Goal: Transaction & Acquisition: Purchase product/service

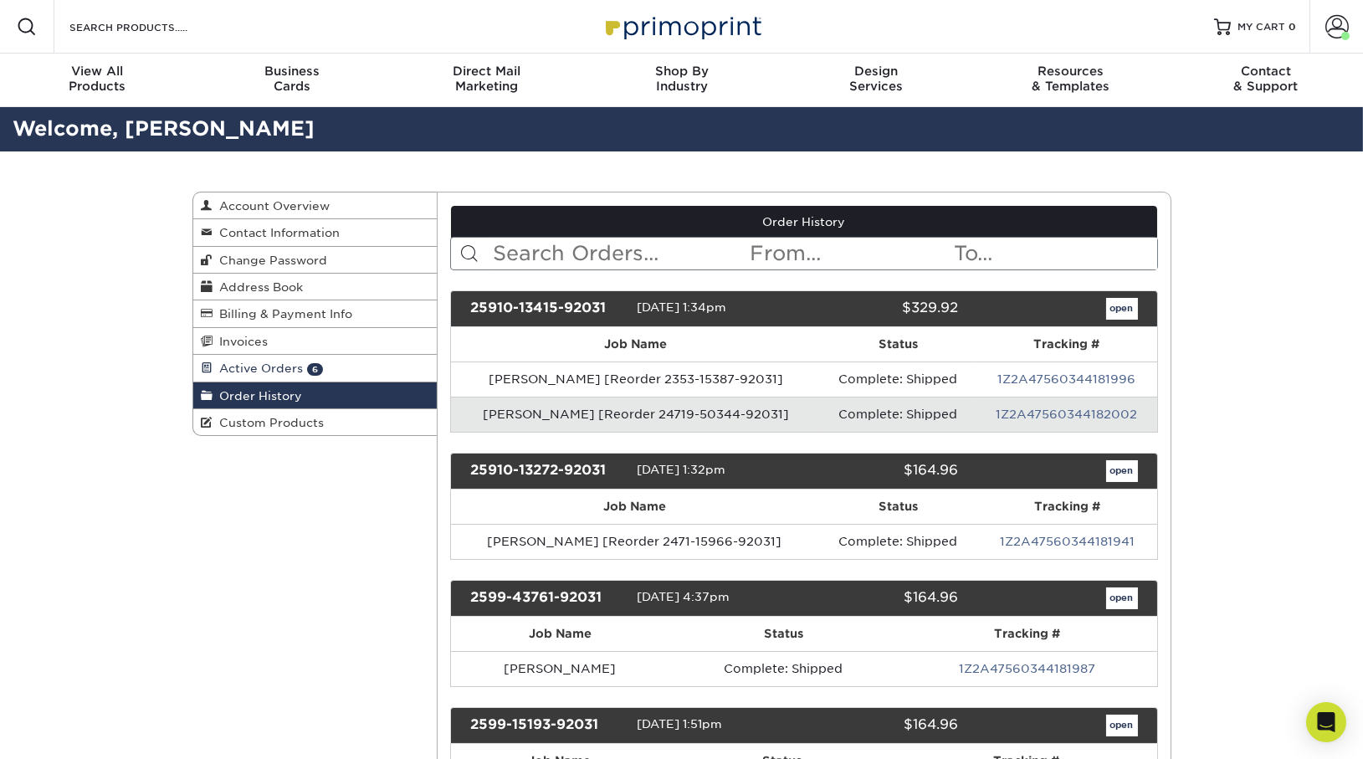
click at [242, 365] on span "Active Orders" at bounding box center [258, 367] width 90 height 13
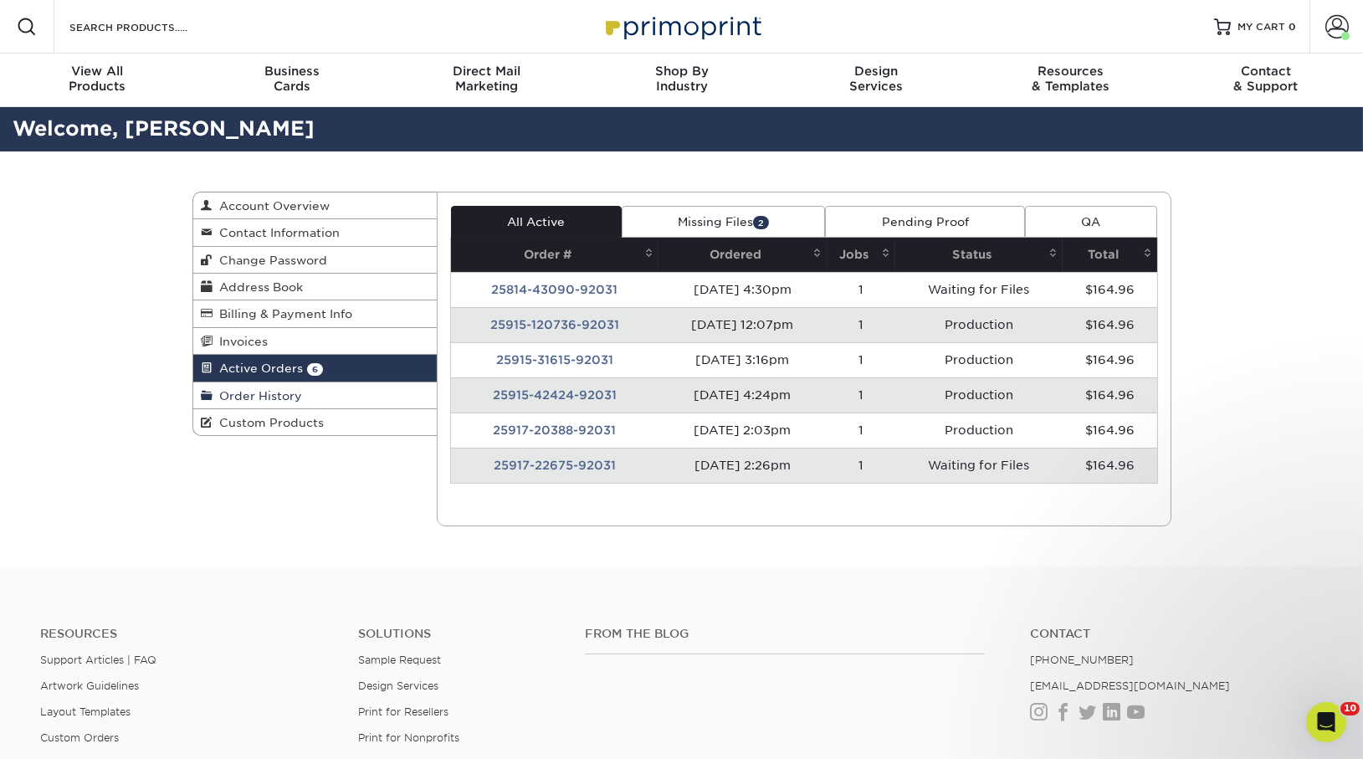
click at [300, 386] on link "Order History" at bounding box center [315, 395] width 244 height 27
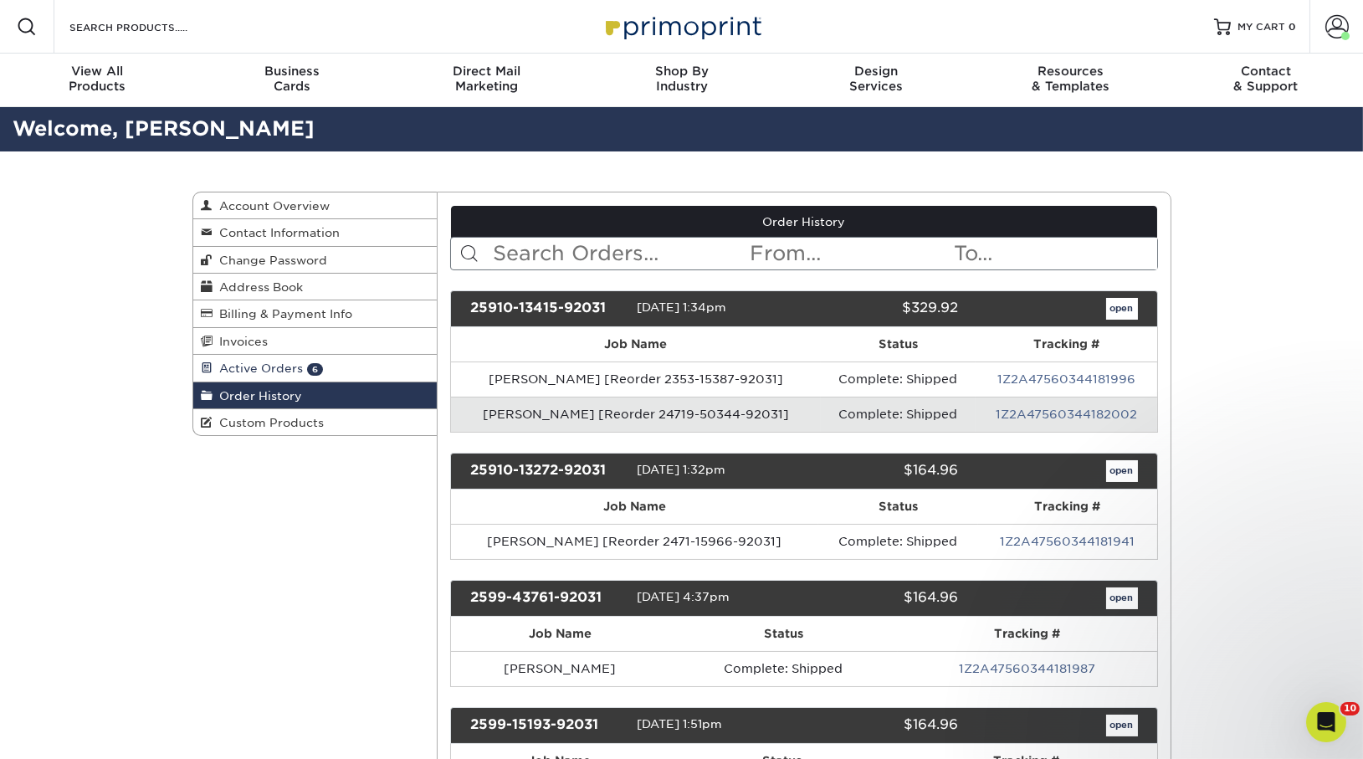
click at [282, 367] on span "Active Orders" at bounding box center [258, 367] width 90 height 13
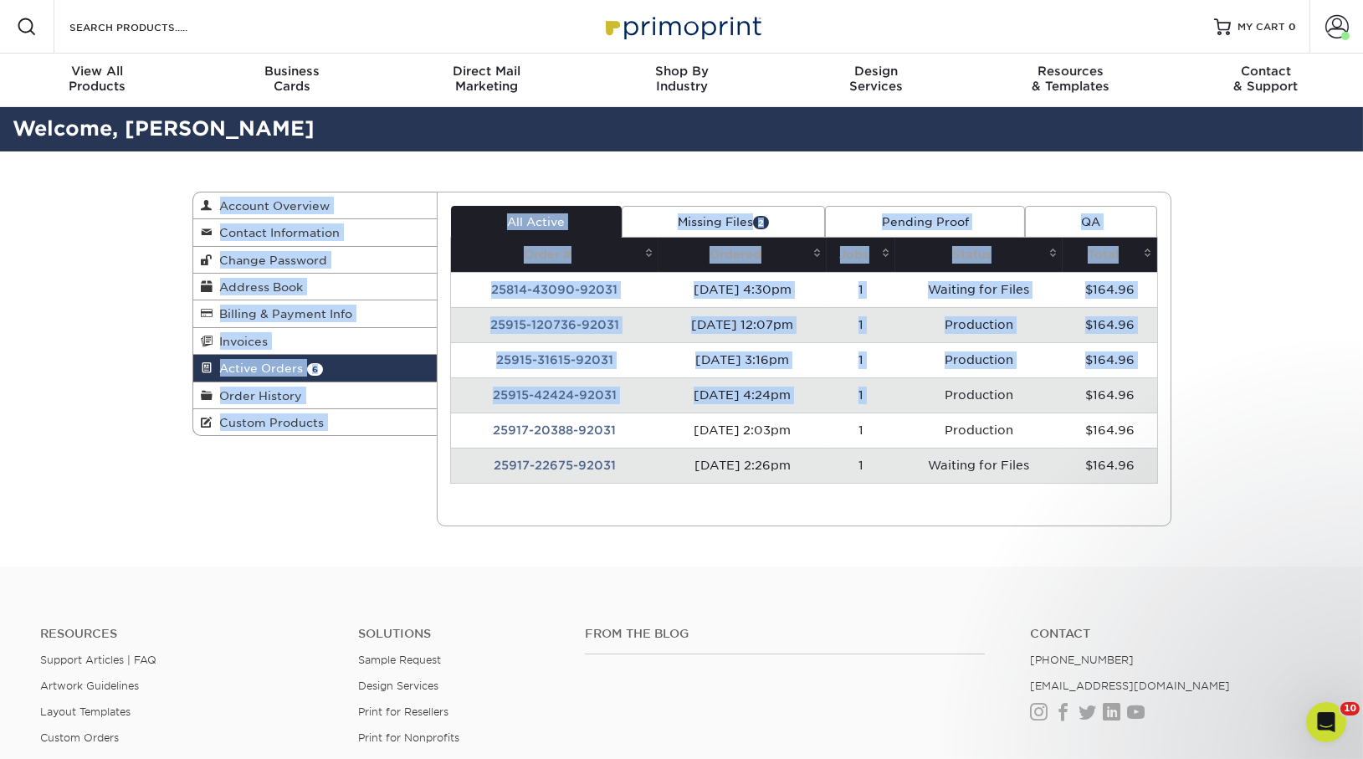
drag, startPoint x: 696, startPoint y: 152, endPoint x: 941, endPoint y: 391, distance: 341.4
click at [941, 390] on div "Active Orders Account Overview Contact Information Change Password Address Book…" at bounding box center [682, 358] width 1004 height 415
drag, startPoint x: 1221, startPoint y: 499, endPoint x: 912, endPoint y: 122, distance: 487.0
click at [912, 122] on section "Welcome, Paige Active Orders Account Overview Contact Information Change Passwo…" at bounding box center [681, 336] width 1363 height 459
click at [925, 167] on div "Active Orders Account Overview Contact Information Change Password Address Book…" at bounding box center [682, 358] width 1004 height 415
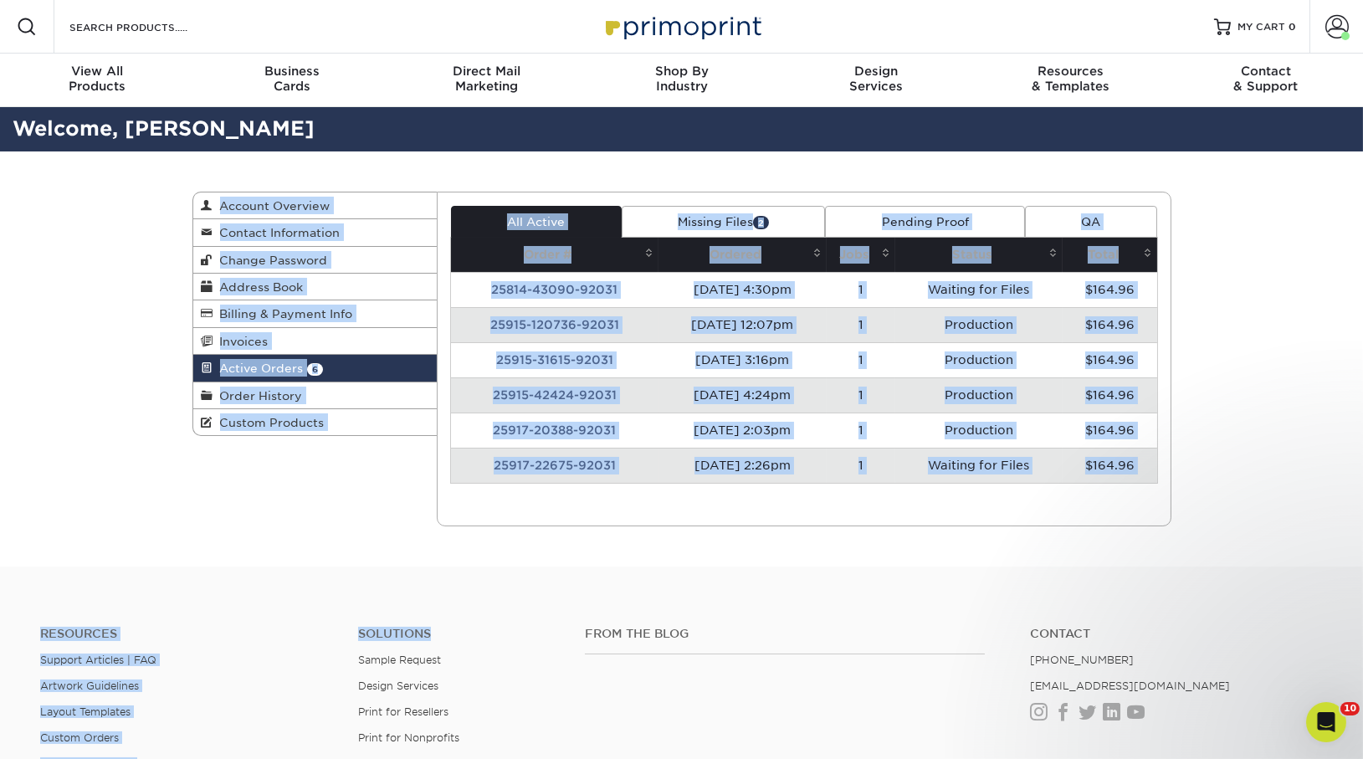
drag, startPoint x: 1177, startPoint y: 157, endPoint x: 445, endPoint y: 648, distance: 880.5
click at [445, 648] on div "Resources Menu Search Products Account Welcome, Paige Account Dashboard Active …" at bounding box center [681, 528] width 1363 height 1056
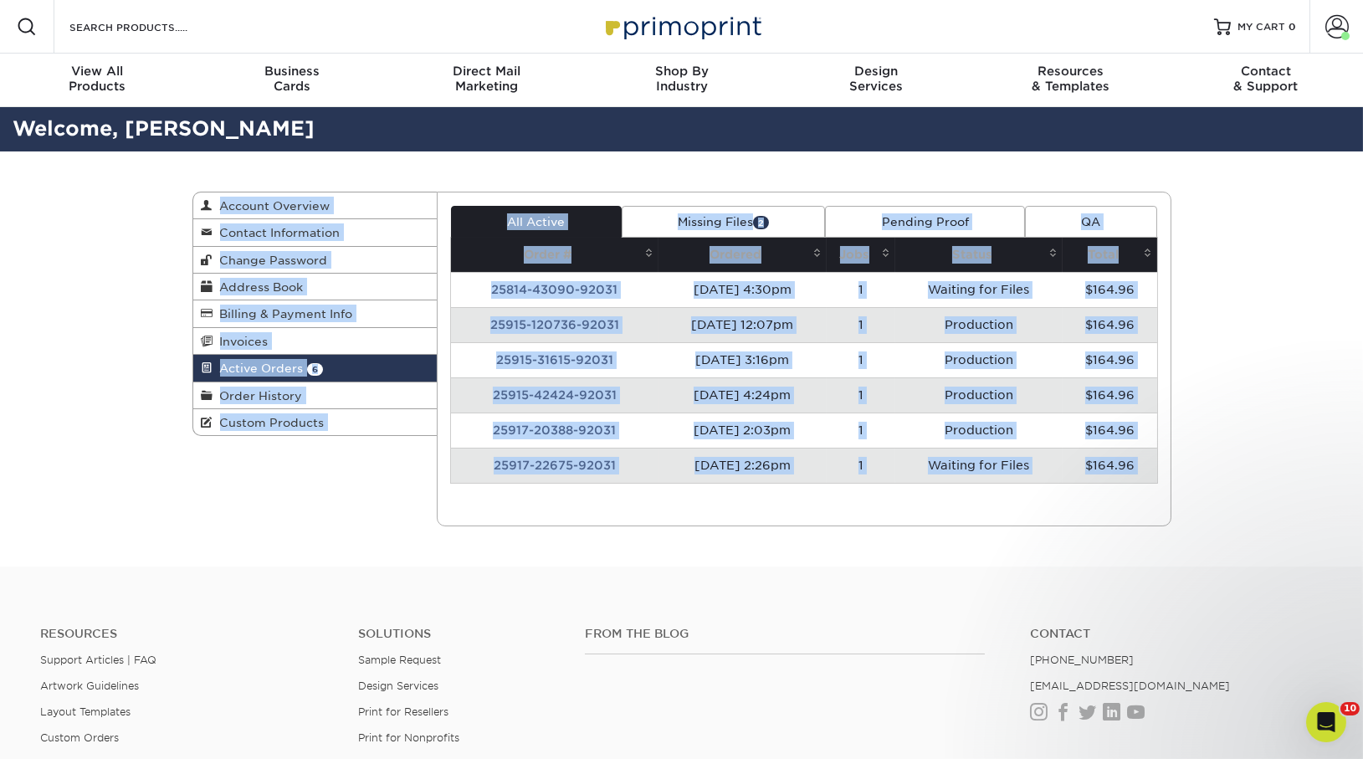
drag, startPoint x: 1164, startPoint y: 520, endPoint x: 879, endPoint y: 188, distance: 437.3
click at [879, 188] on div "Active Orders Account Overview Contact Information Change Password Address Book…" at bounding box center [682, 358] width 1004 height 415
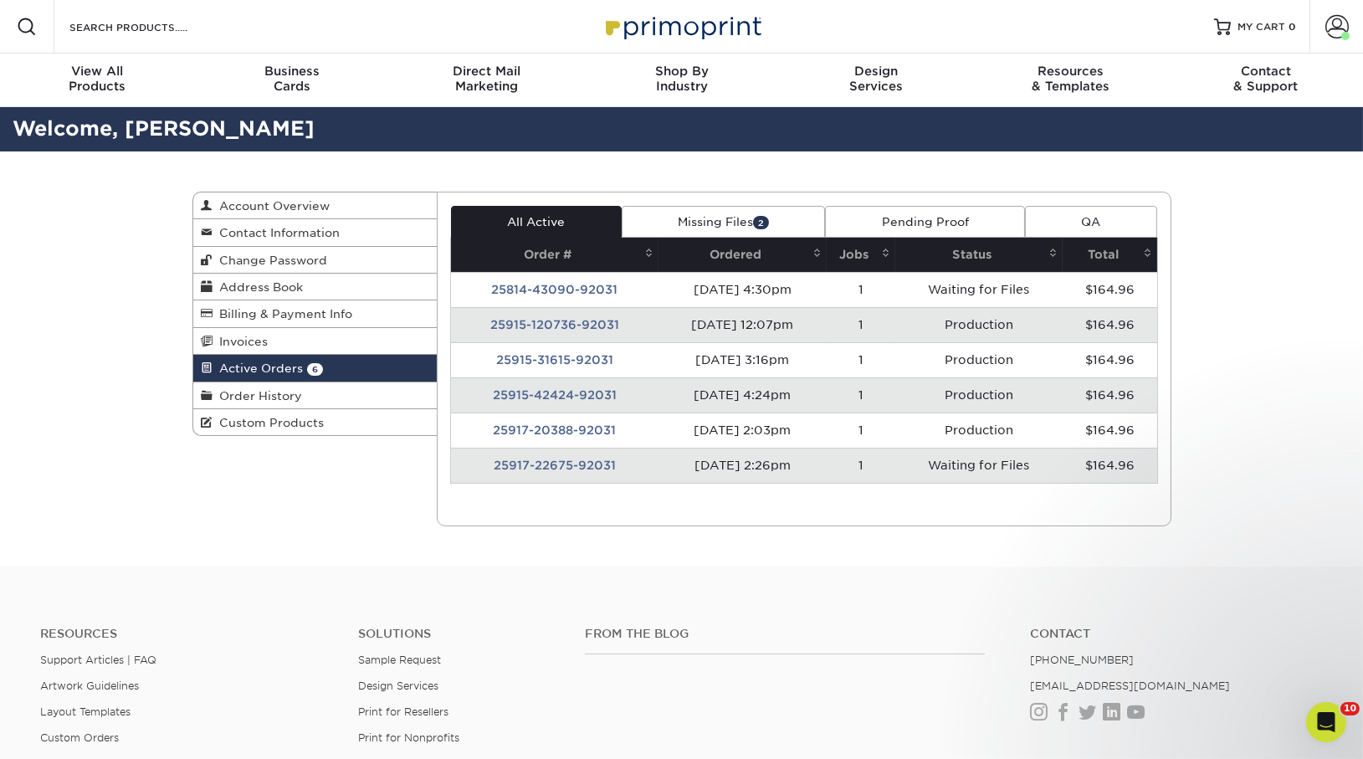
click at [879, 188] on div "Active Orders Account Overview Contact Information Change Password Address Book…" at bounding box center [682, 358] width 1004 height 415
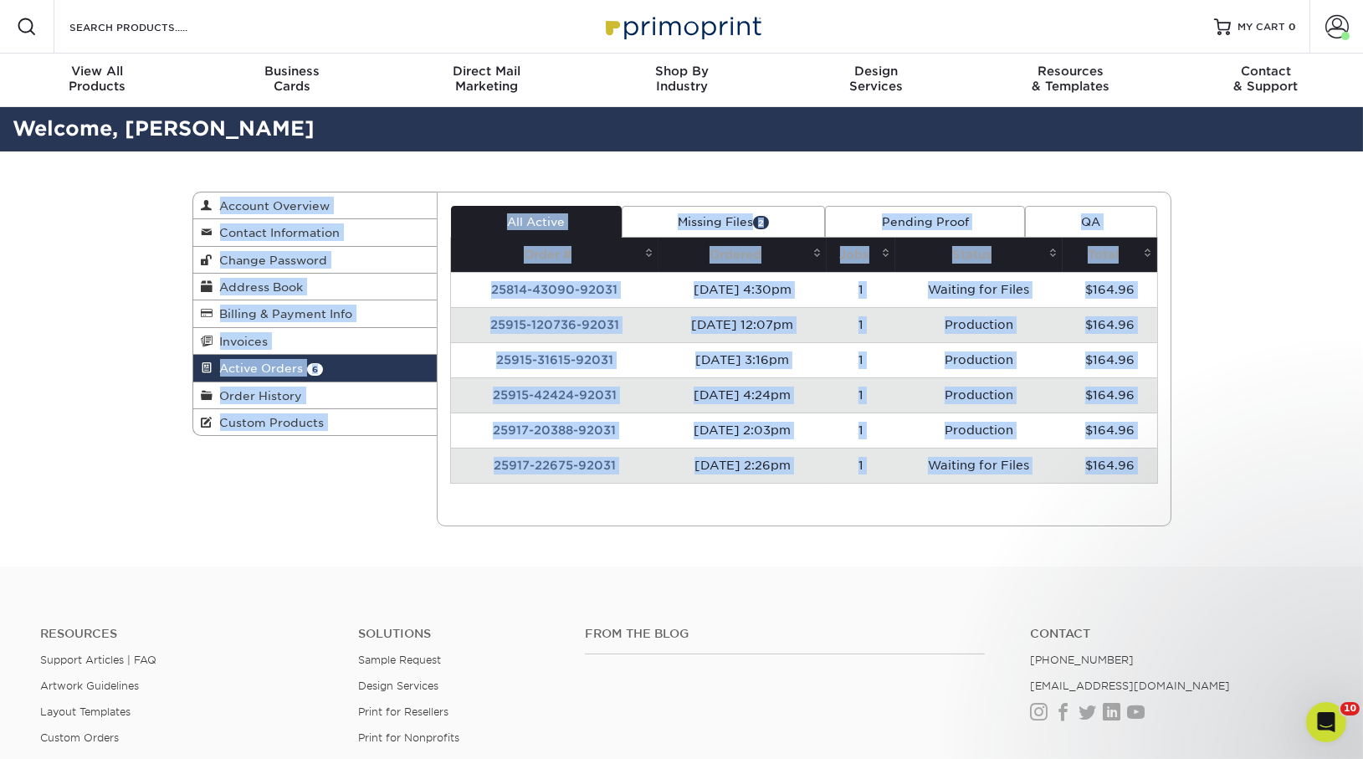
drag, startPoint x: 1191, startPoint y: 156, endPoint x: 486, endPoint y: 539, distance: 801.7
click at [486, 539] on div "Active Orders Account Overview Contact Information Change Password Address Book…" at bounding box center [681, 358] width 1363 height 415
click at [486, 539] on div "Active Orders Account Overview Contact Information Change Password Address Book…" at bounding box center [682, 358] width 1004 height 415
drag, startPoint x: 193, startPoint y: 183, endPoint x: 1099, endPoint y: 500, distance: 959.3
click at [1099, 500] on div "Active Orders Account Overview Contact Information Change Password Address Book…" at bounding box center [682, 358] width 1004 height 415
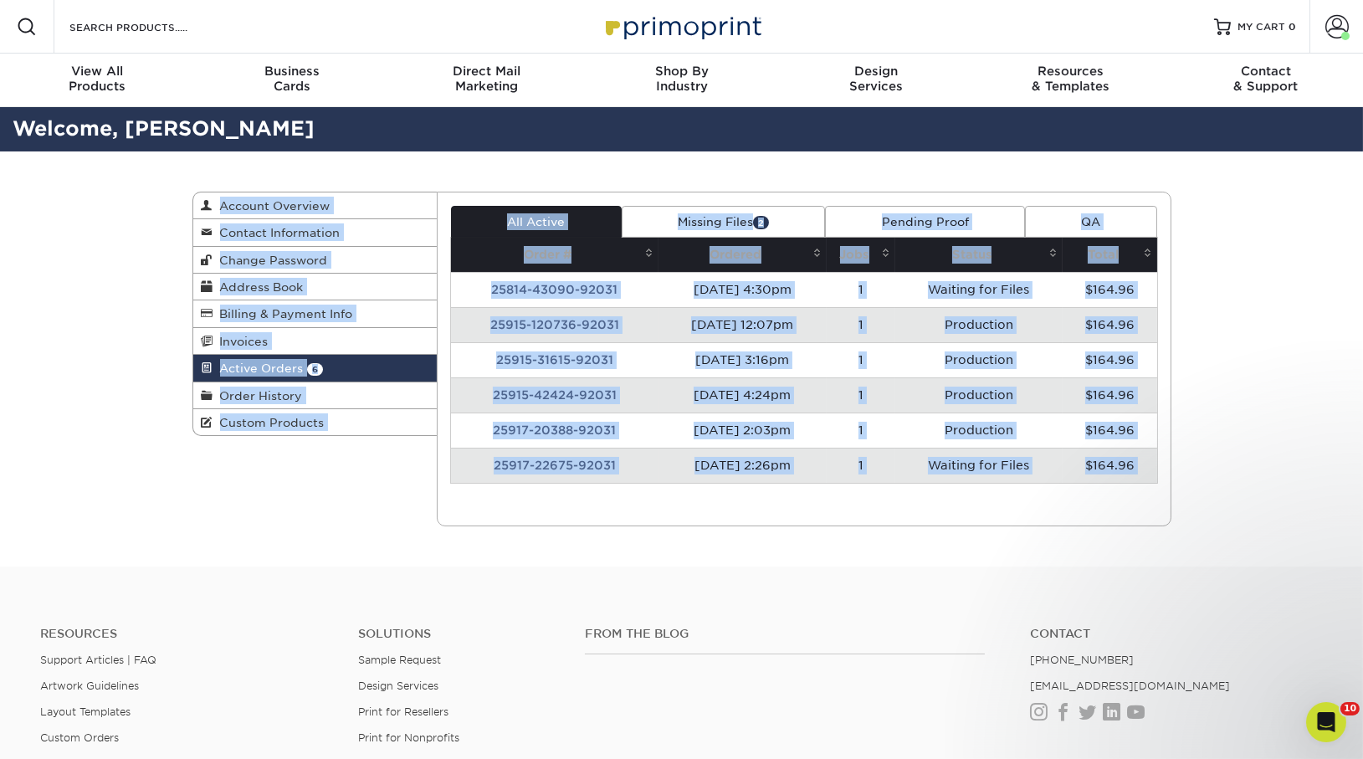
click at [1135, 511] on div "Current Orders 6 Active 2 Missing Files" at bounding box center [804, 359] width 735 height 335
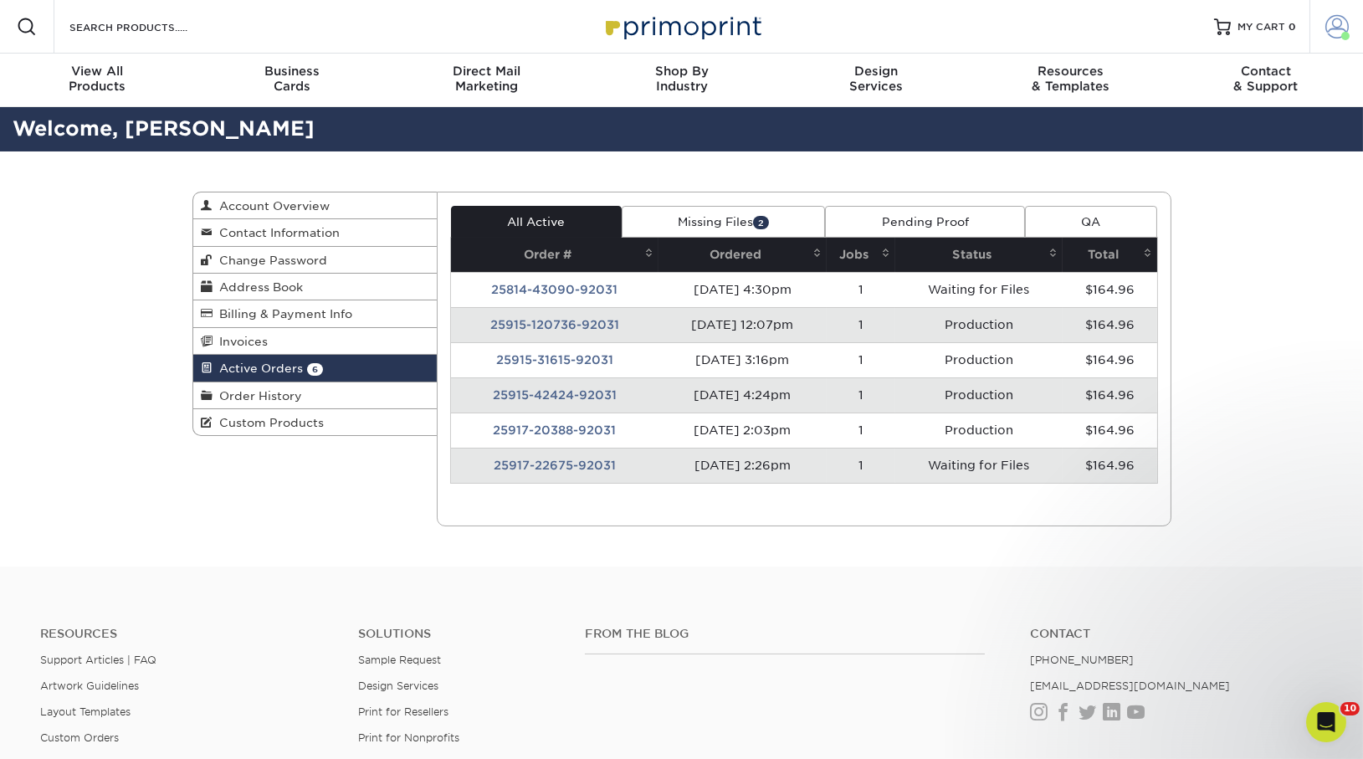
click at [1330, 23] on span at bounding box center [1336, 26] width 23 height 23
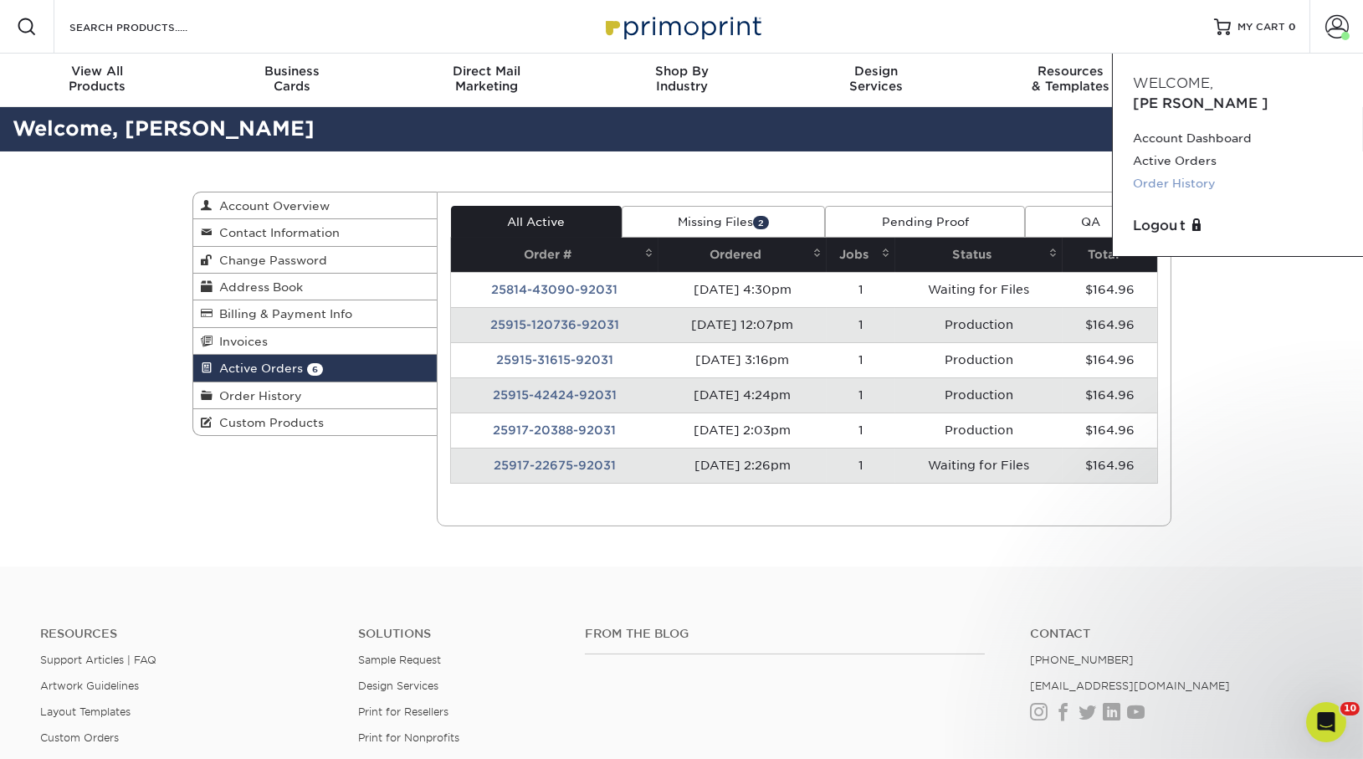
click at [1177, 172] on link "Order History" at bounding box center [1238, 183] width 210 height 23
click at [605, 467] on td "25917-22675-92031" at bounding box center [555, 465] width 208 height 35
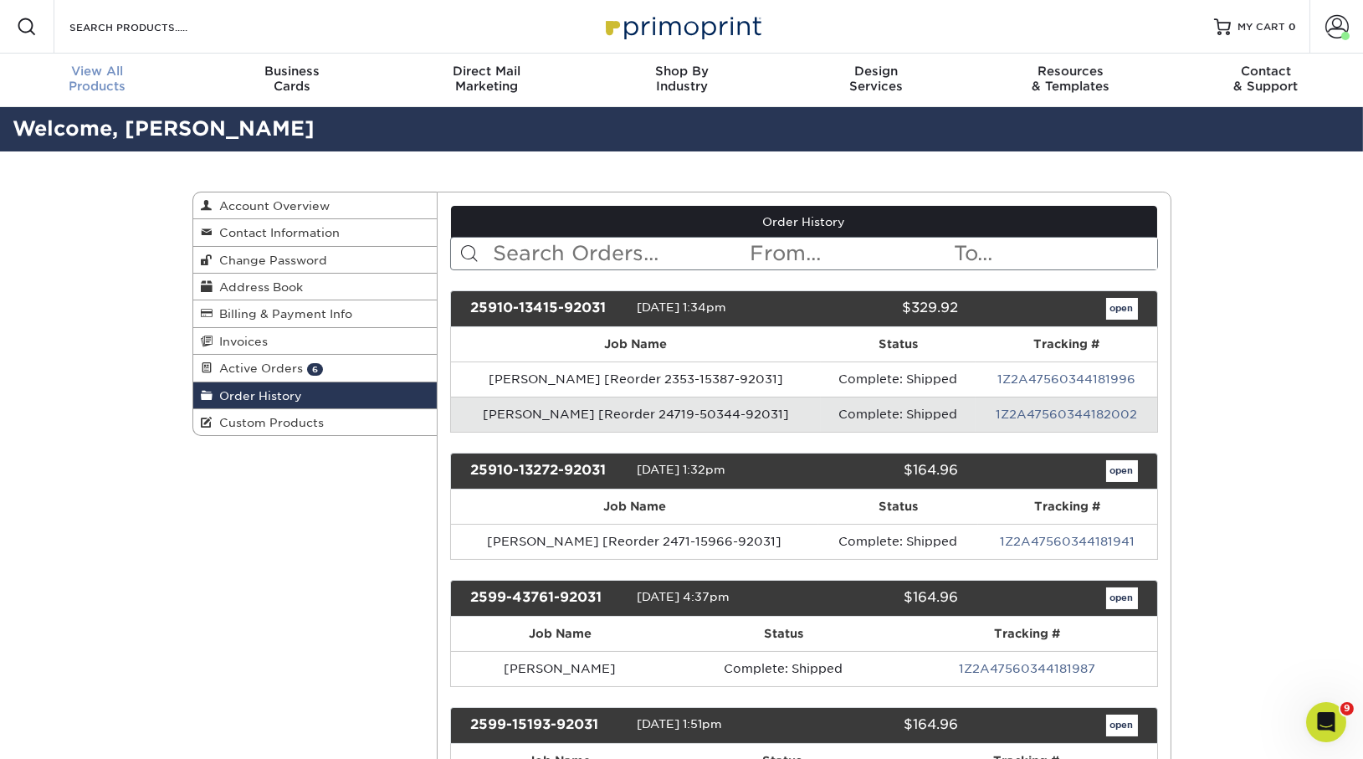
click at [102, 69] on span "View All" at bounding box center [97, 71] width 195 height 15
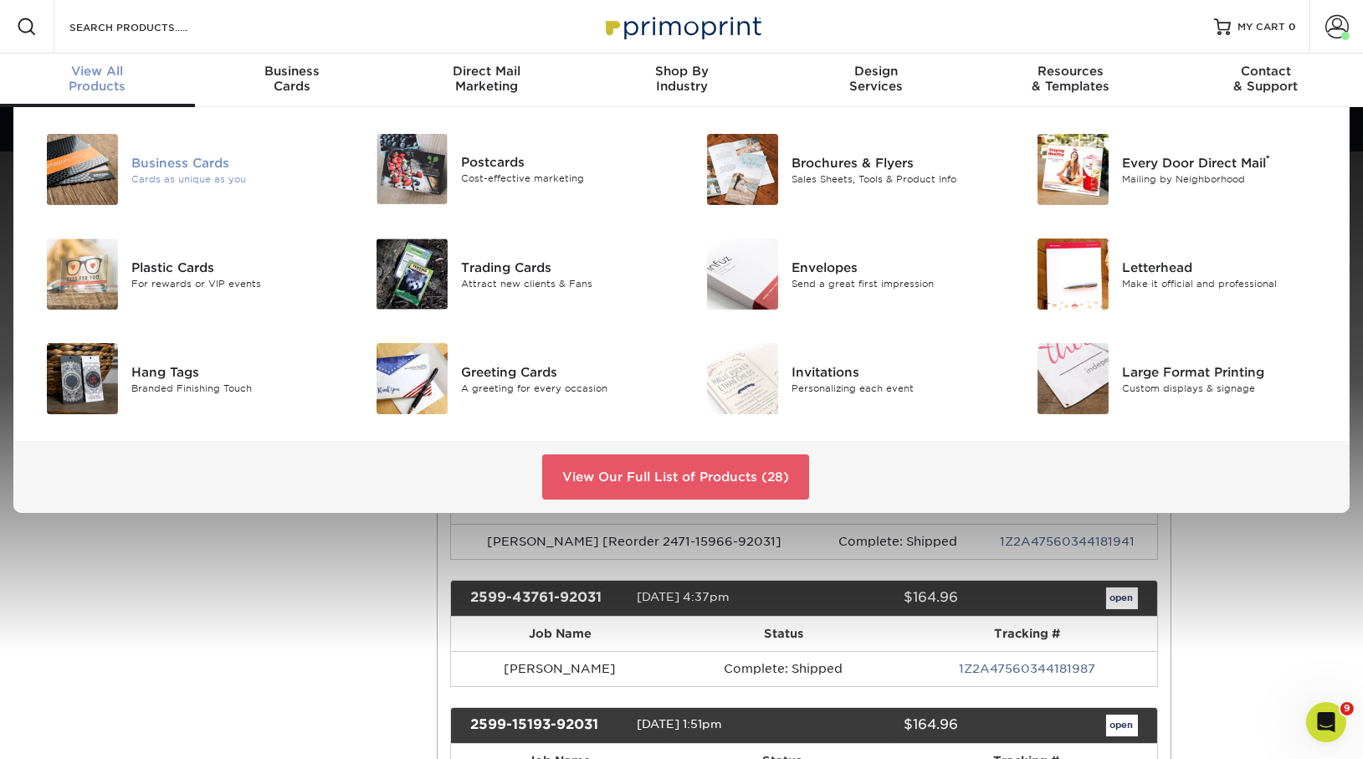
click at [190, 167] on div "Business Cards" at bounding box center [235, 162] width 208 height 18
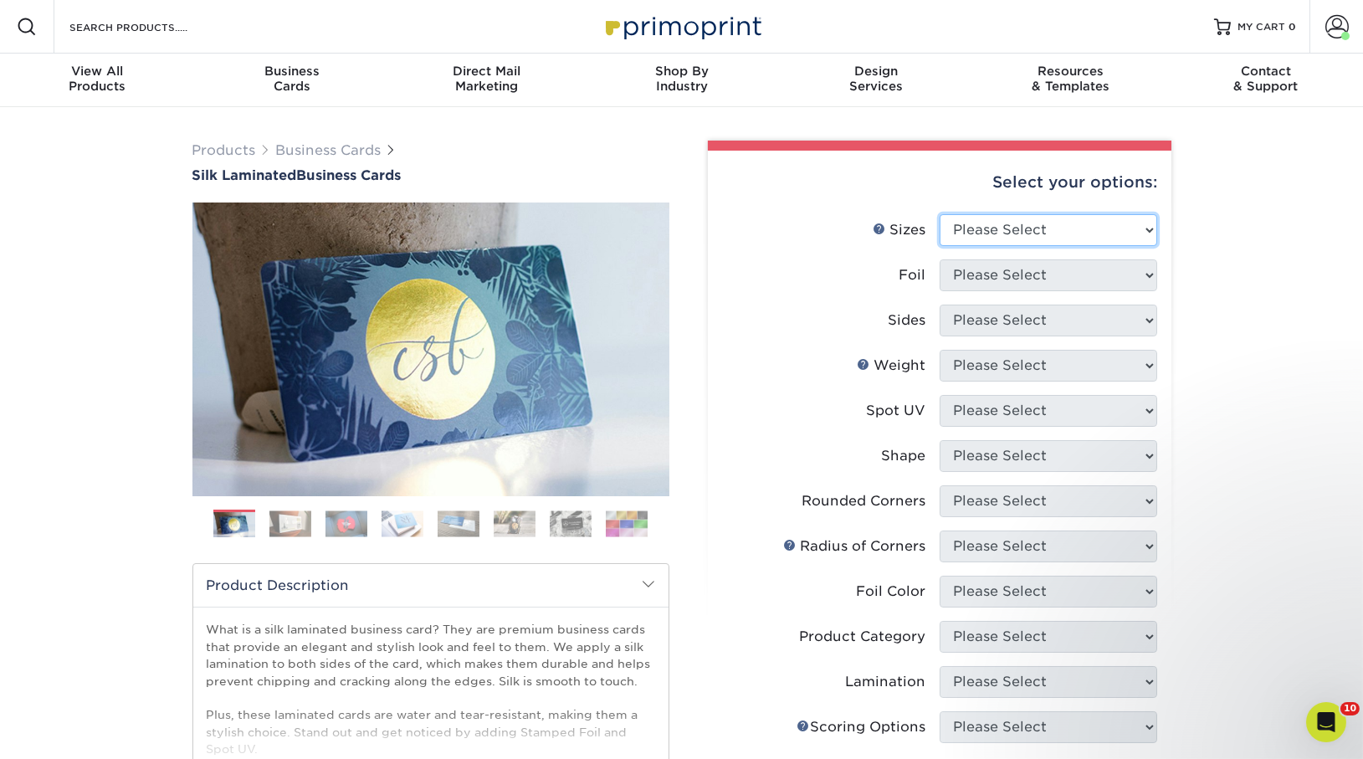
click at [1067, 221] on select "Please Select 1.5" x 3.5" - Mini 1.75" x 3.5" - Mini 2" x 2" - Square 2" x 3" -…" at bounding box center [1049, 230] width 218 height 32
click at [1006, 232] on select "Please Select 1.5" x 3.5" - Mini 1.75" x 3.5" - Mini 2" x 2" - Square 2" x 3" -…" at bounding box center [1049, 230] width 218 height 32
select select "2.00x3.50"
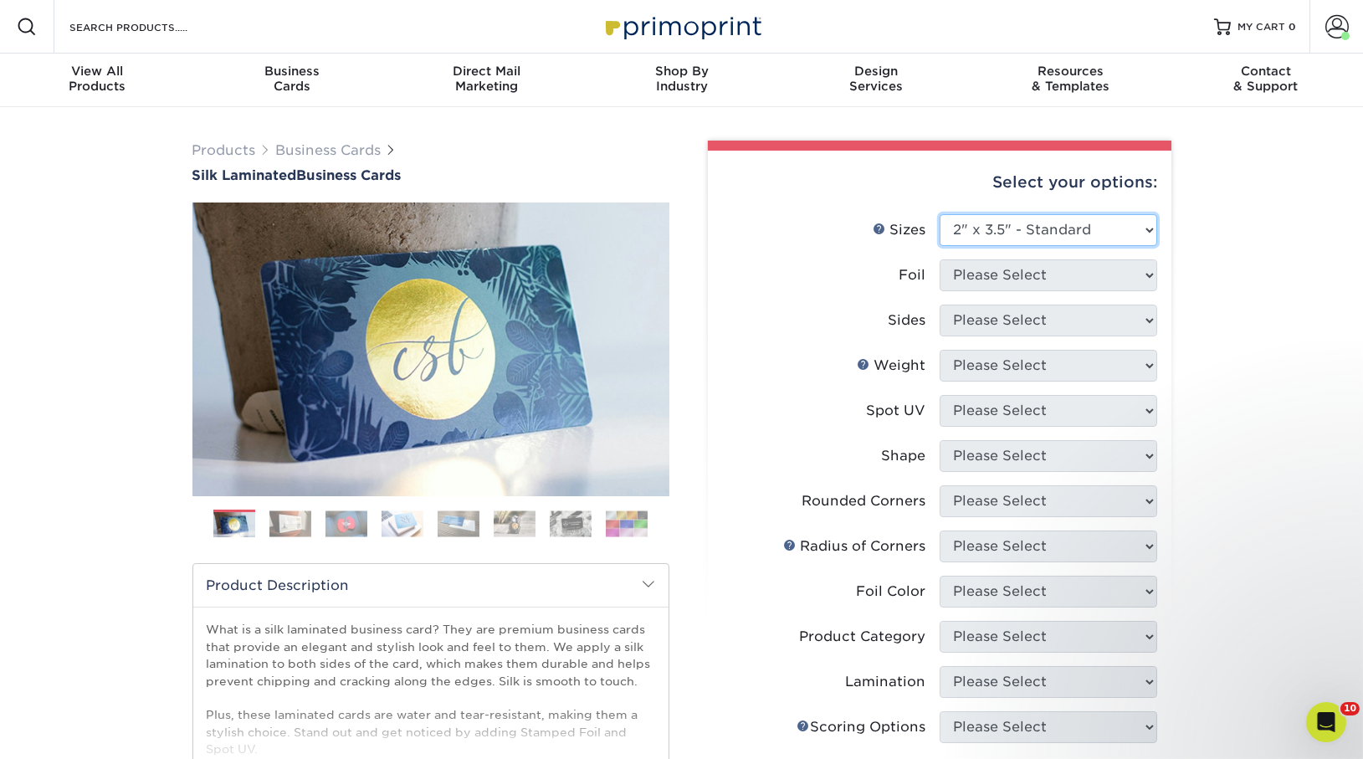
click at [940, 214] on select "Please Select 1.5" x 3.5" - Mini 1.75" x 3.5" - Mini 2" x 2" - Square 2" x 3" -…" at bounding box center [1049, 230] width 218 height 32
click at [1026, 262] on select "Please Select Yes No" at bounding box center [1049, 275] width 218 height 32
select select "0"
click at [940, 259] on select "Please Select Yes No" at bounding box center [1049, 275] width 218 height 32
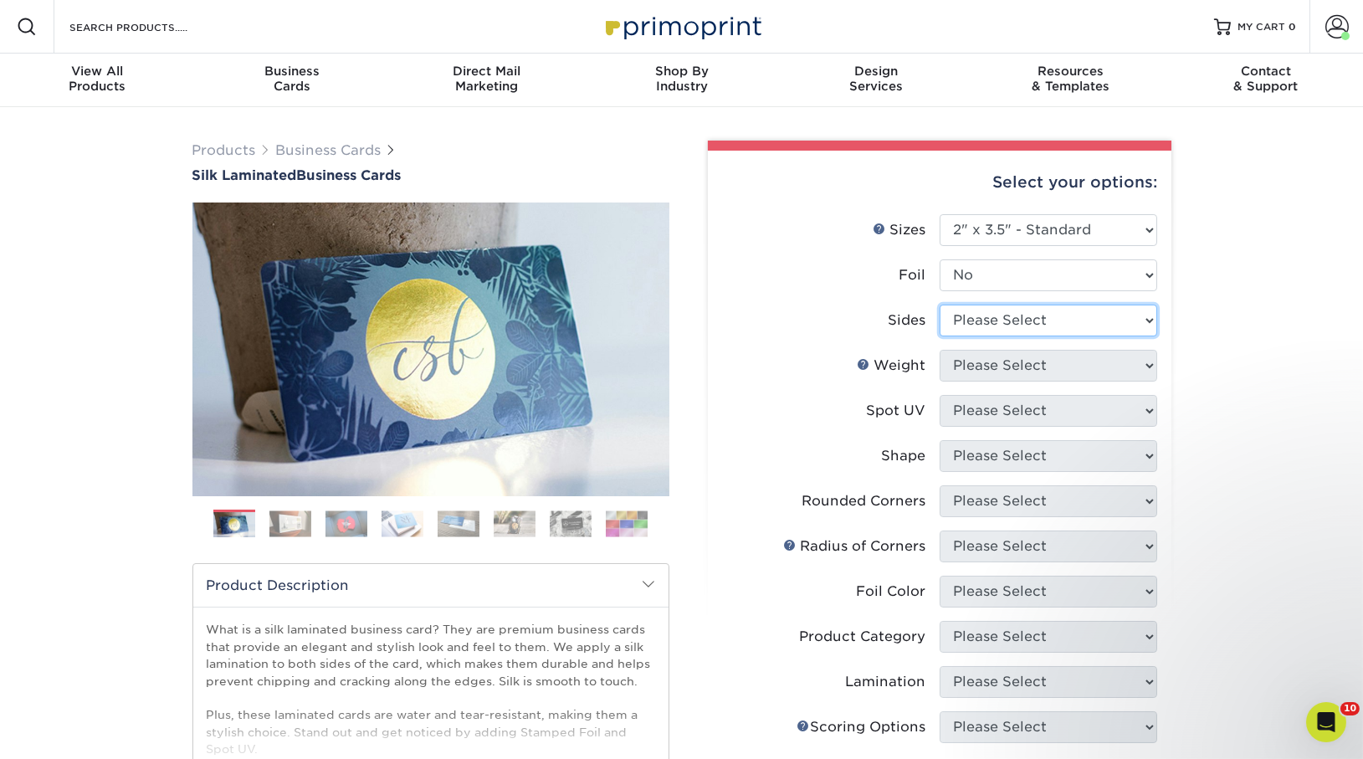
click at [1029, 325] on select "Please Select Print Both Sides Print Front Only" at bounding box center [1049, 321] width 218 height 32
select select "13abbda7-1d64-4f25-8bb2-c179b224825d"
click at [940, 305] on select "Please Select Print Both Sides Print Front Only" at bounding box center [1049, 321] width 218 height 32
click at [1048, 369] on select "Please Select 16PT" at bounding box center [1049, 366] width 218 height 32
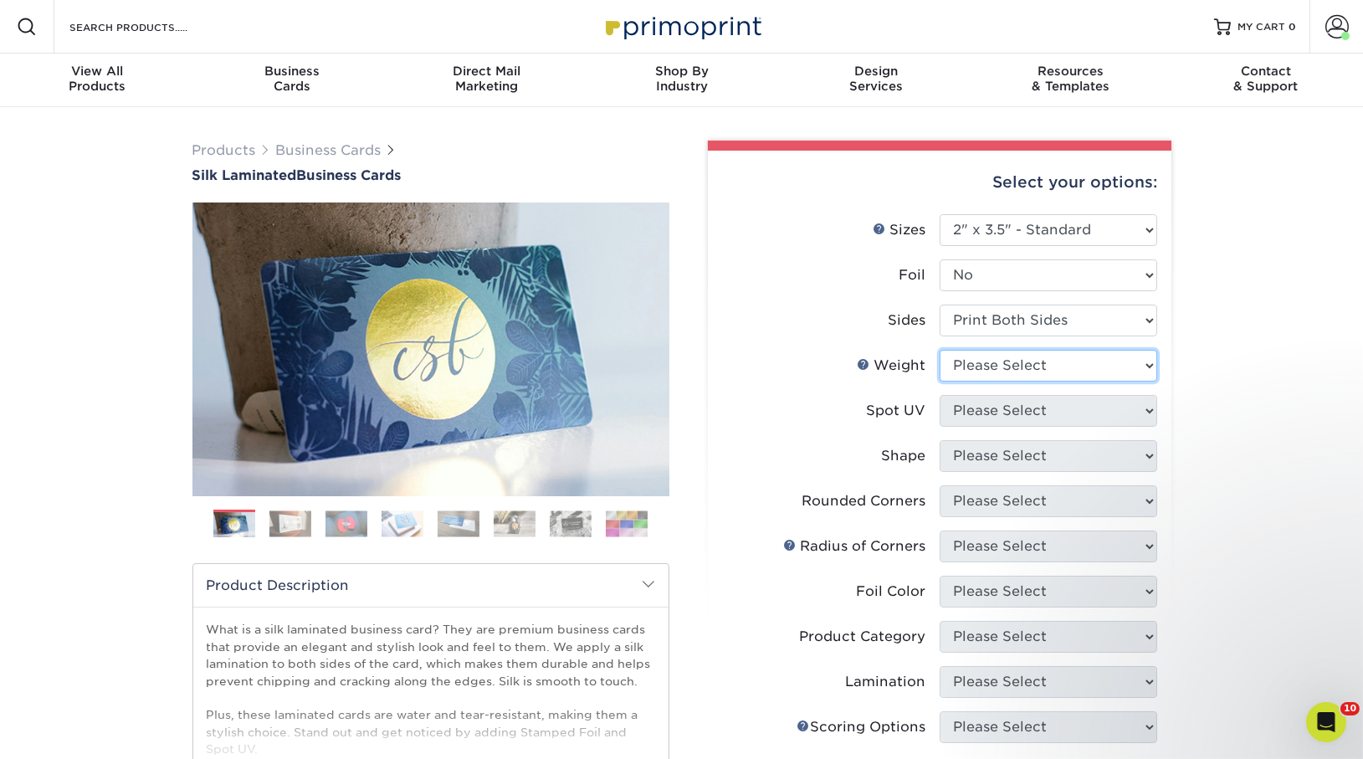
select select "16PT"
click at [940, 350] on select "Please Select 16PT" at bounding box center [1049, 366] width 218 height 32
click at [1048, 418] on select "Please Select No Spot UV Front and Back (Both Sides) Front Only Back Only" at bounding box center [1049, 411] width 218 height 32
select select "0"
click at [940, 395] on select "Please Select No Spot UV Front and Back (Both Sides) Front Only Back Only" at bounding box center [1049, 411] width 218 height 32
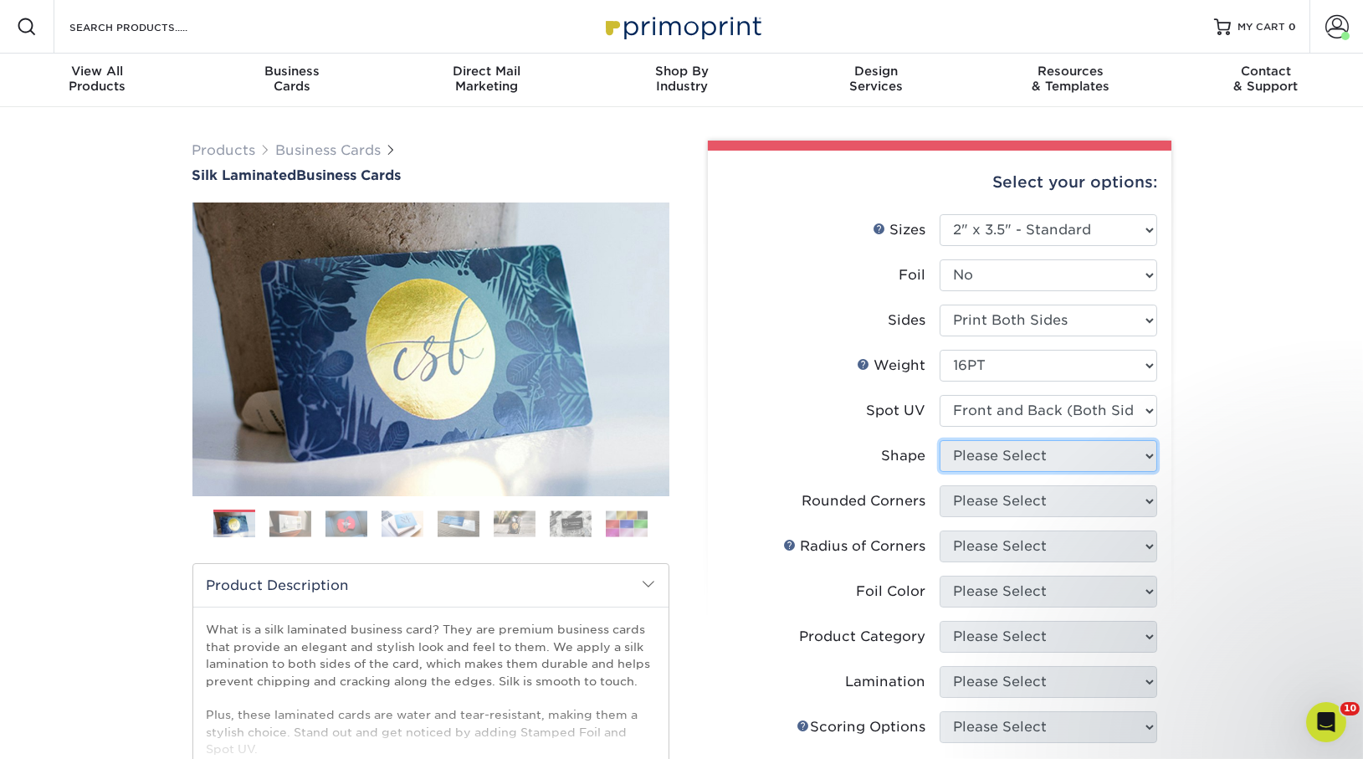
click at [1056, 466] on select "Please Select Standard Oval" at bounding box center [1049, 456] width 218 height 32
select select "standard"
click at [940, 440] on select "Please Select Standard" at bounding box center [1049, 456] width 218 height 32
click at [1063, 504] on select "Please Select Yes - Round 2 Corners Yes - Round 4 Corners No" at bounding box center [1049, 501] width 218 height 32
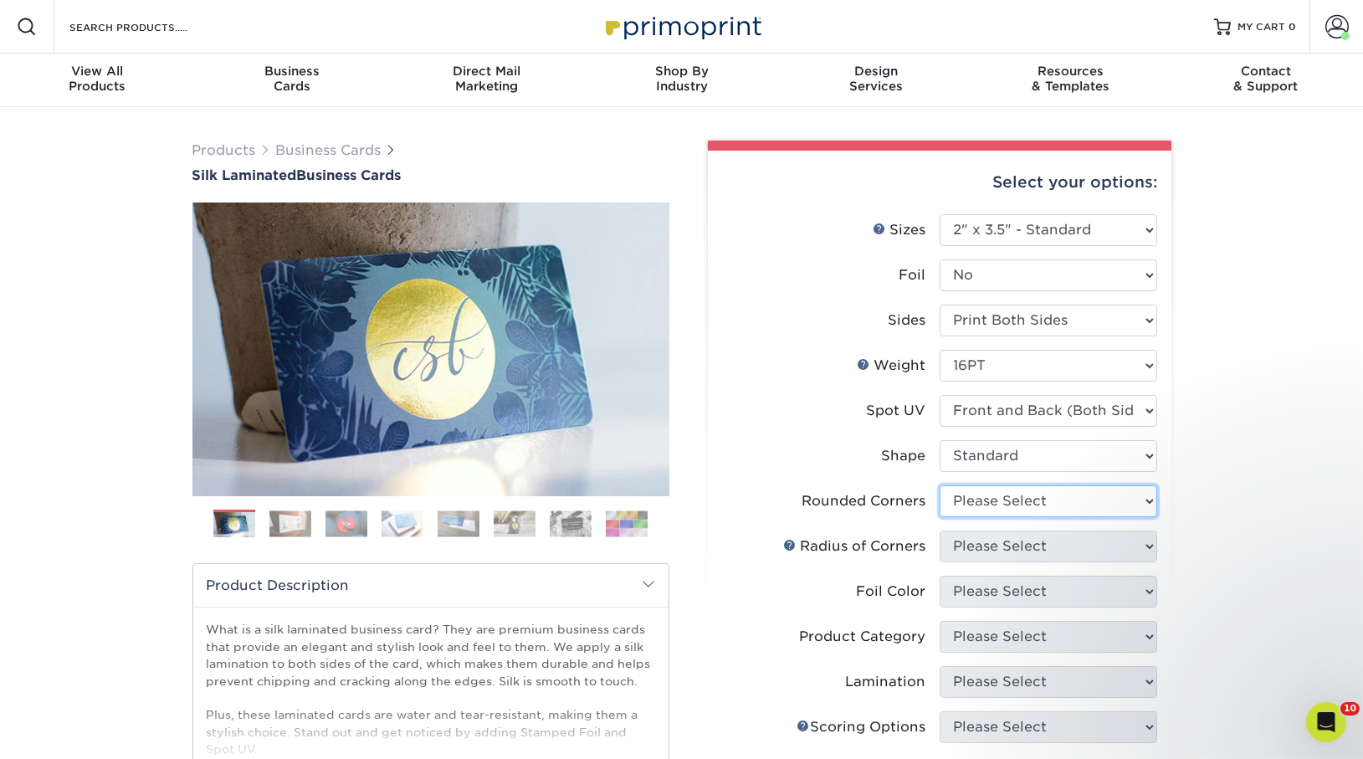
select select "7672df9e-0e0a-464d-8e1f-920c575e4da3"
click at [940, 485] on select "Please Select Yes - Round 2 Corners Yes - Round 4 Corners No" at bounding box center [1049, 501] width 218 height 32
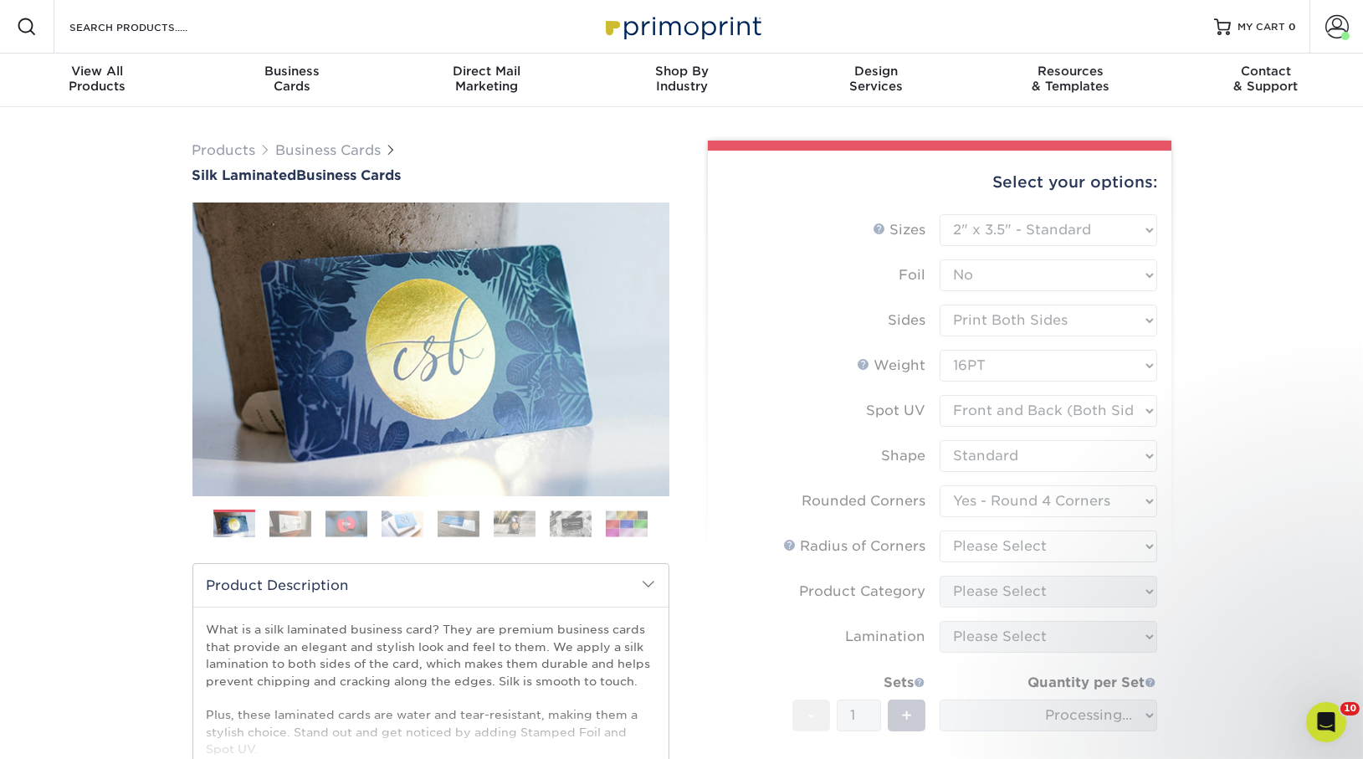
click at [1064, 552] on form "Sizes Help Sizes Please Select 1.5" x 3.5" - Mini 1.75" x 3.5" - Mini 2" x 2" -…" at bounding box center [939, 537] width 437 height 647
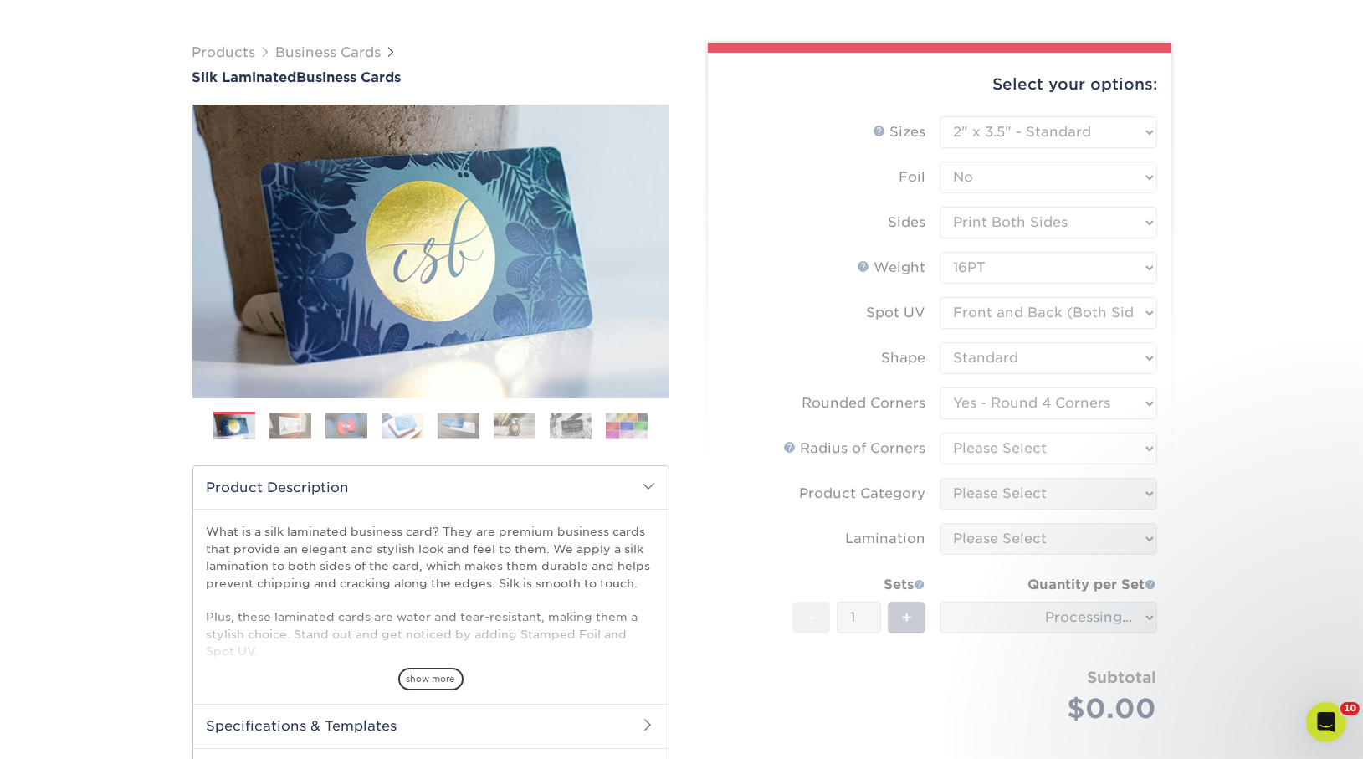
scroll to position [99, 0]
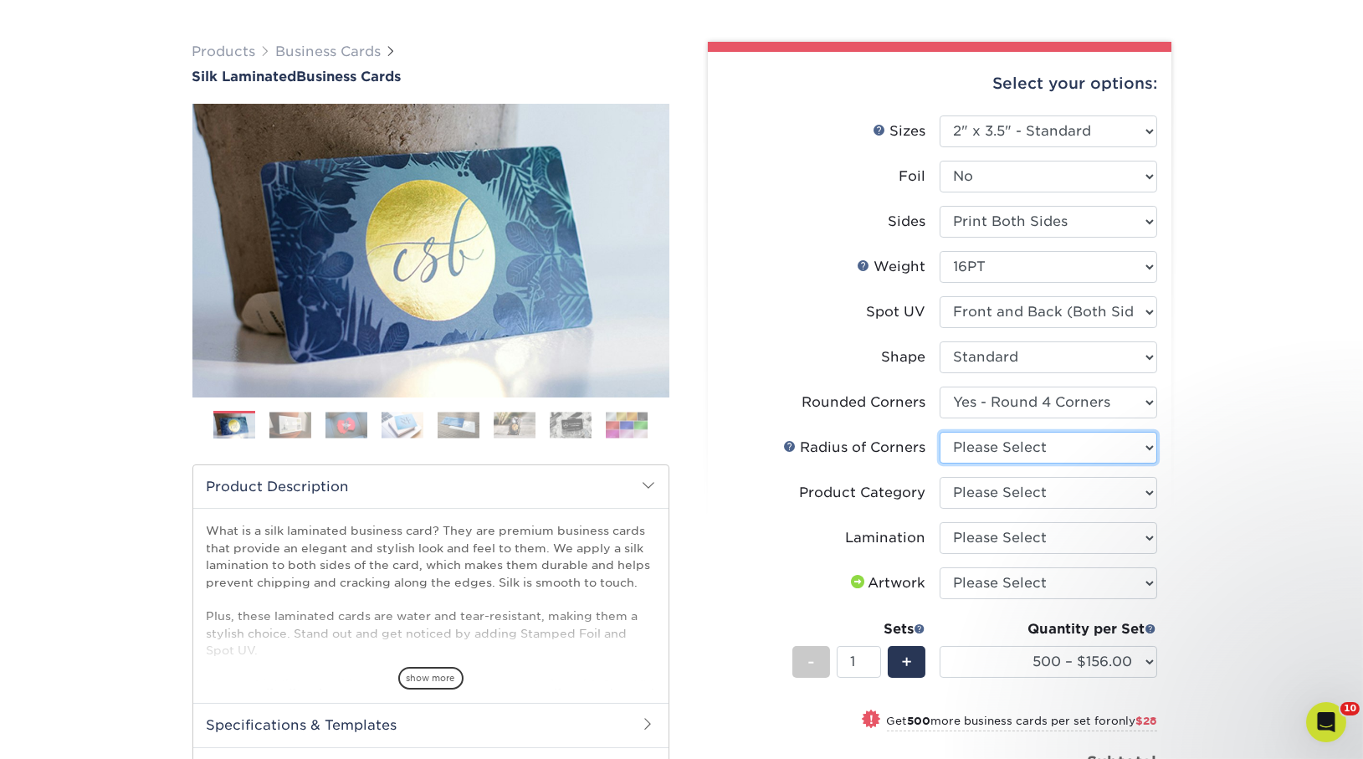
click at [1046, 445] on select "Please Select Rounded 1/8" Rounded 1/4"" at bounding box center [1049, 448] width 218 height 32
click at [940, 432] on select "Please Select Rounded 1/8" Rounded 1/4"" at bounding box center [1049, 448] width 218 height 32
click at [1041, 444] on select "Please Select Rounded 1/8" Rounded 1/4"" at bounding box center [1049, 448] width 218 height 32
select select "589680c7-ee9a-431b-9d12-d7aeb1386a97"
click at [940, 432] on select "Please Select Rounded 1/8" Rounded 1/4"" at bounding box center [1049, 448] width 218 height 32
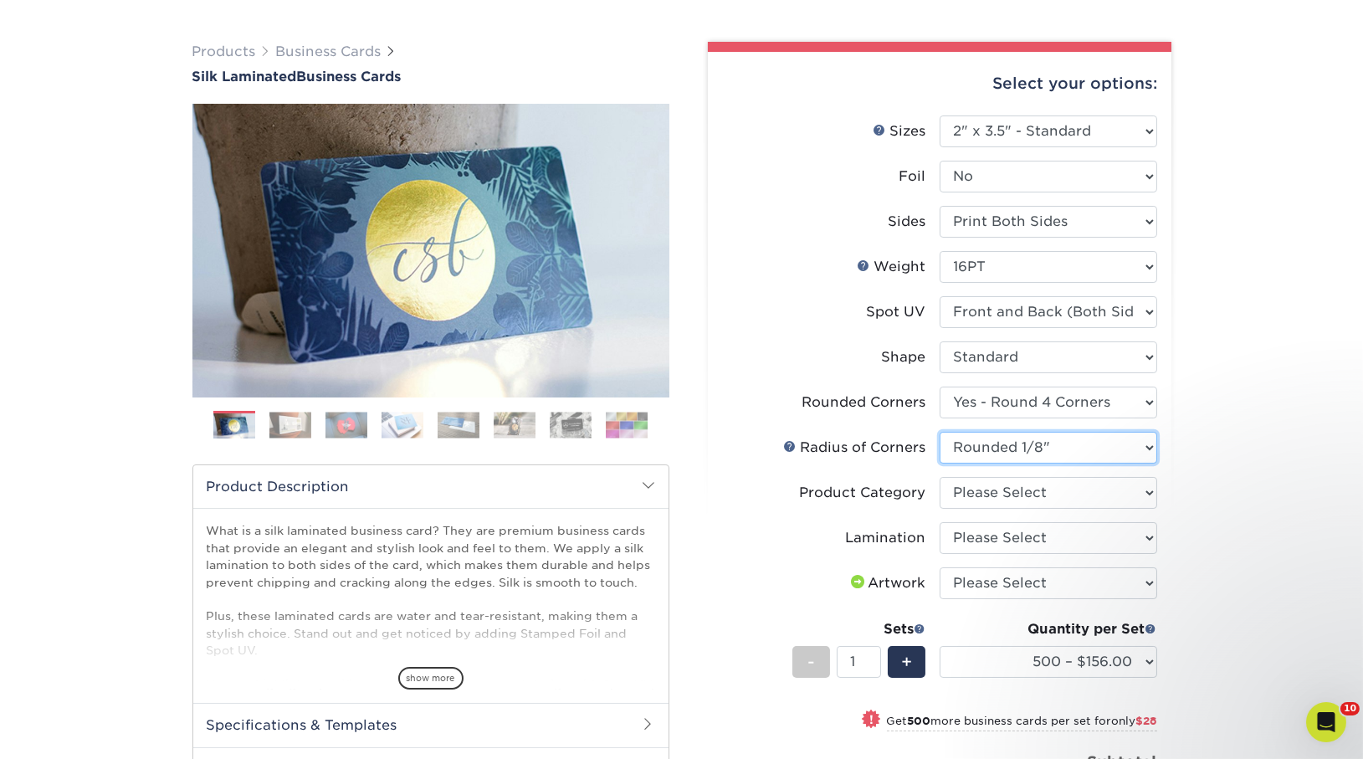
click at [1043, 450] on select "Please Select Rounded 1/8" Rounded 1/4"" at bounding box center [1049, 448] width 218 height 32
click at [940, 432] on select "Please Select Rounded 1/8" Rounded 1/4"" at bounding box center [1049, 448] width 218 height 32
click at [1051, 478] on select "Please Select Business Cards" at bounding box center [1049, 493] width 218 height 32
select select "3b5148f1-0588-4f88-a218-97bcfdce65c1"
click at [940, 477] on select "Please Select Business Cards" at bounding box center [1049, 493] width 218 height 32
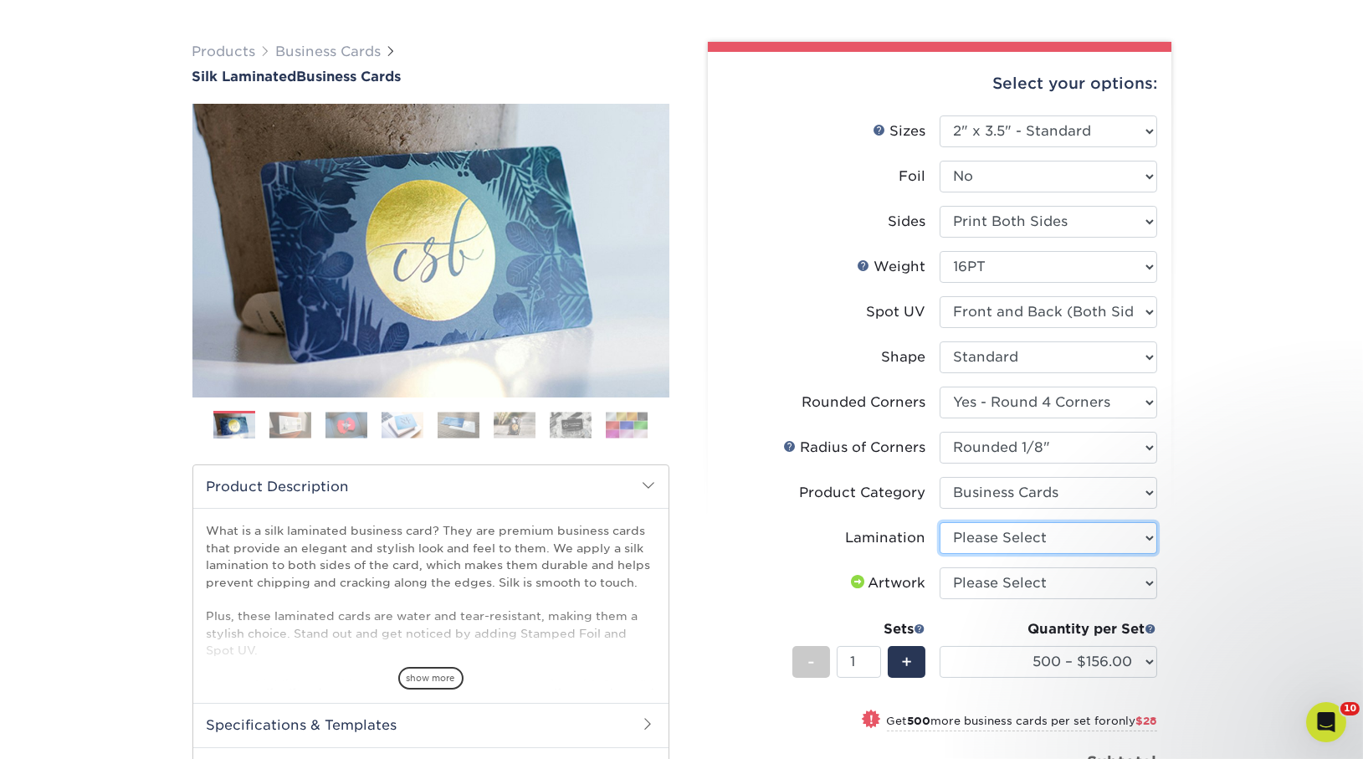
click at [1068, 539] on select "Please Select Silk" at bounding box center [1049, 538] width 218 height 32
select select "ccacb42f-45f7-42d3-bbd3-7c8421cf37f0"
click at [940, 522] on select "Please Select Silk" at bounding box center [1049, 538] width 218 height 32
click at [1084, 586] on select "Please Select I will upload files I need a design - $100" at bounding box center [1049, 583] width 218 height 32
select select "upload"
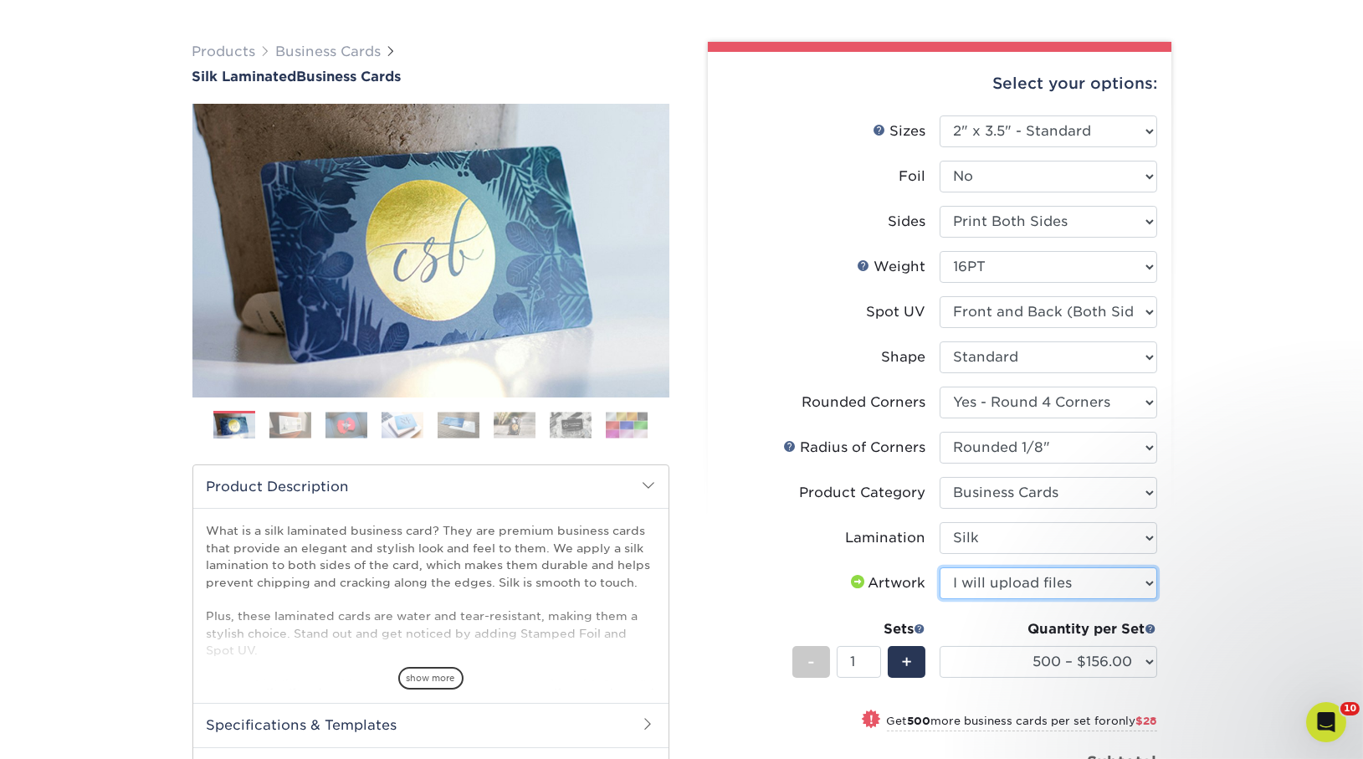
click at [940, 567] on select "Please Select I will upload files I need a design - $100" at bounding box center [1049, 583] width 218 height 32
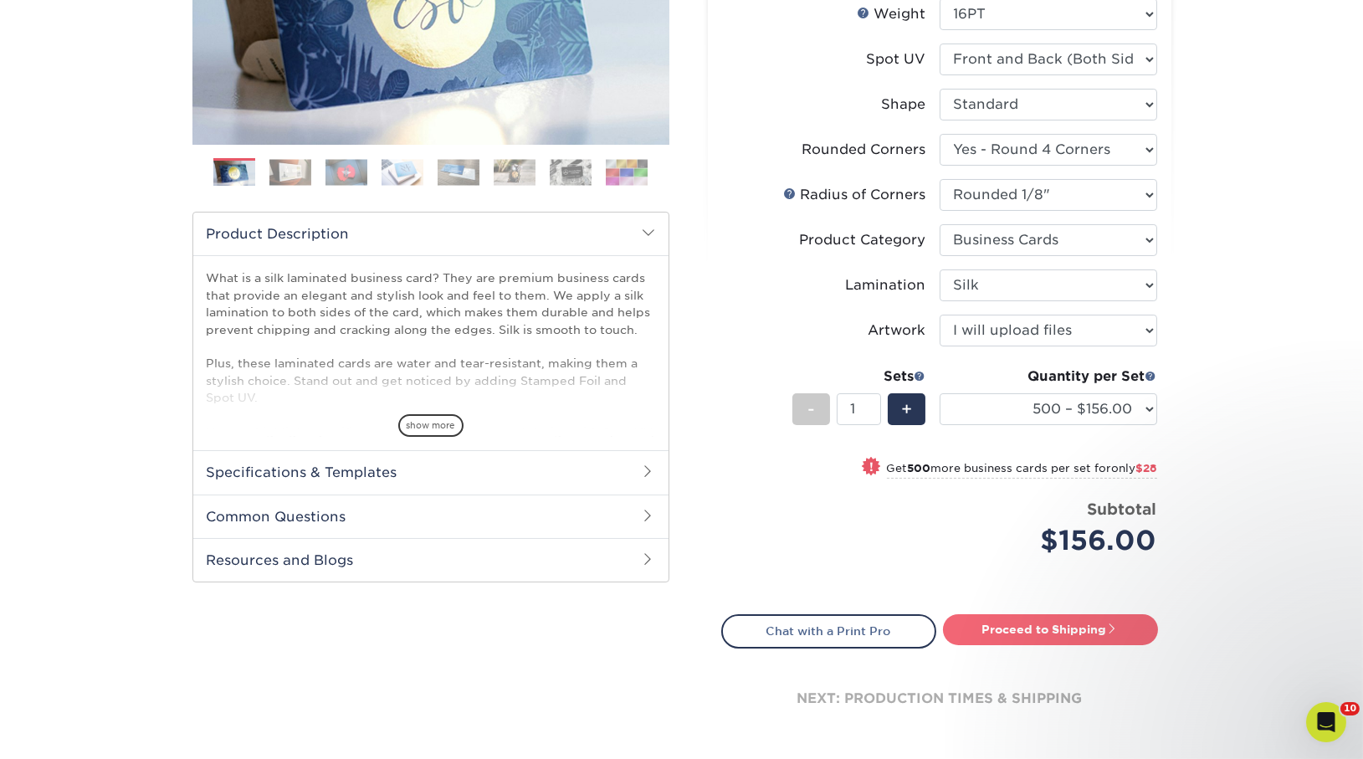
click at [1067, 638] on link "Proceed to Shipping" at bounding box center [1050, 629] width 215 height 30
type input "Set 1"
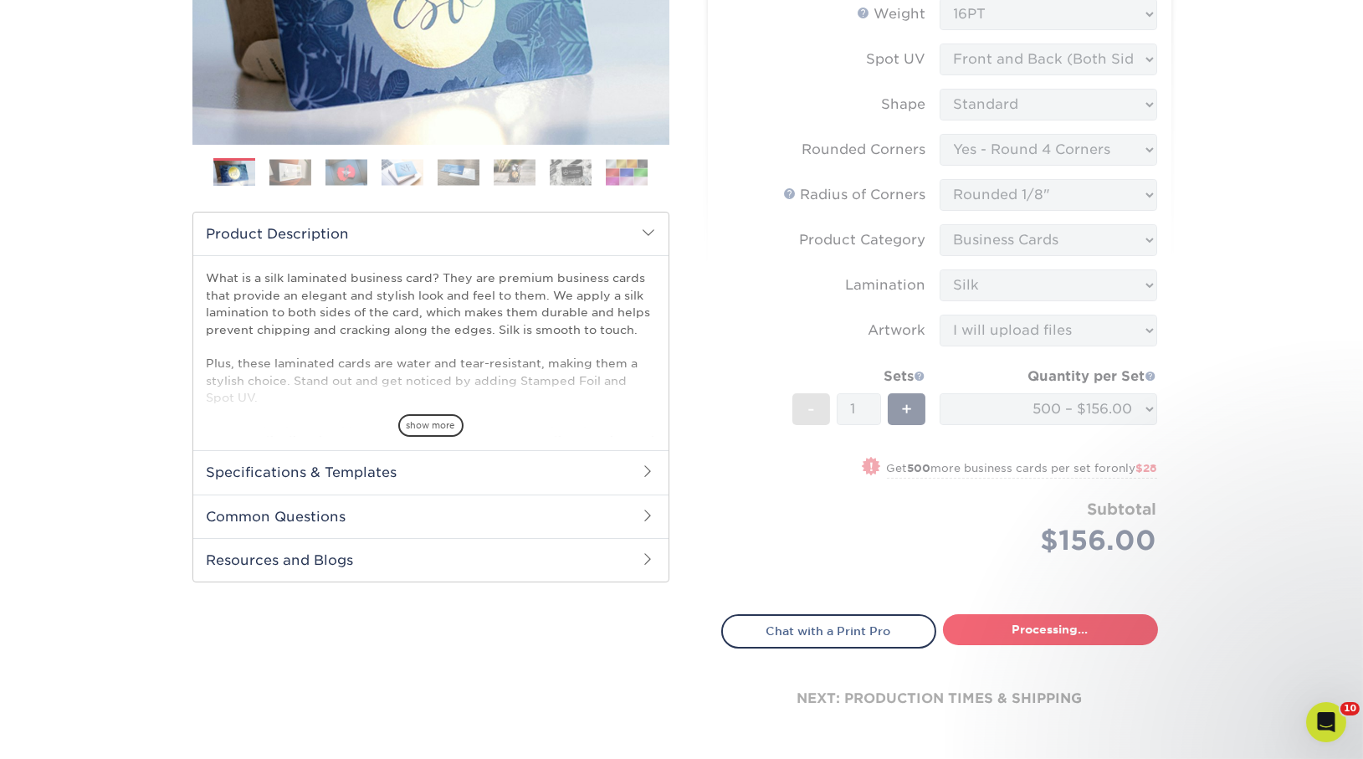
select select "24b86a38-505b-4ae3-9429-29aefd3b6f92"
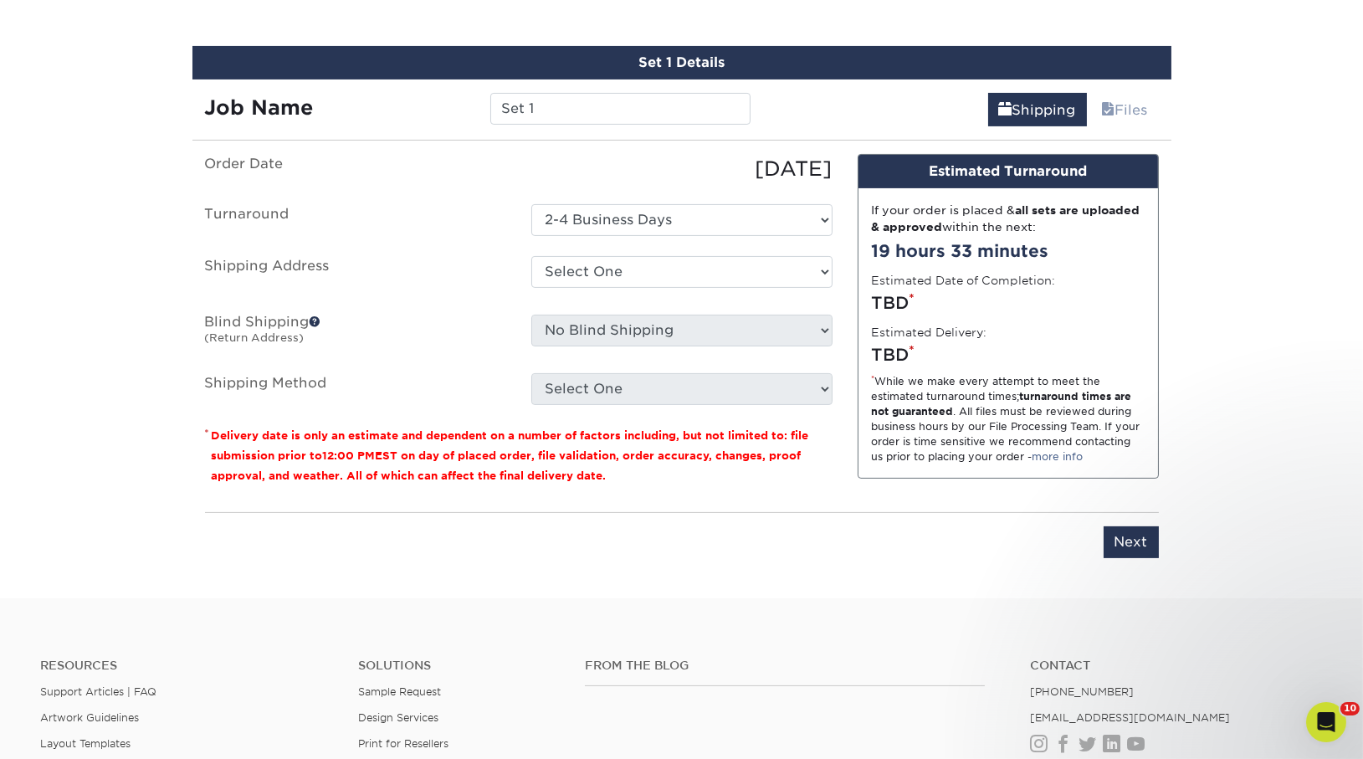
scroll to position [1009, 0]
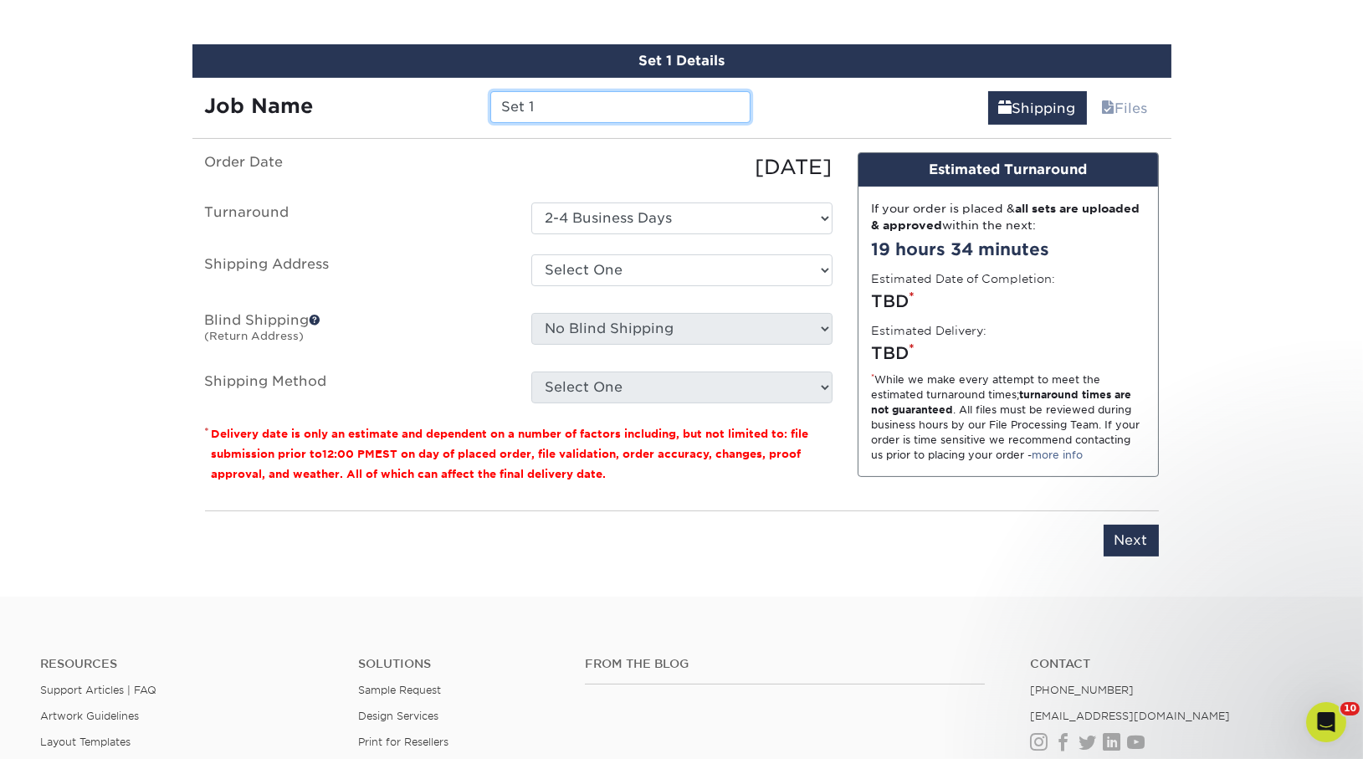
click at [573, 119] on input "Set 1" at bounding box center [620, 107] width 260 height 32
drag, startPoint x: 552, startPoint y: 102, endPoint x: 490, endPoint y: 102, distance: 62.8
click at [490, 102] on div "Set 1" at bounding box center [620, 107] width 285 height 32
type input "[PERSON_NAME]"
click at [743, 279] on select "Select One Andrew Magliola Florida Andrew Magliola Florida Andrew Magliola Flor…" at bounding box center [681, 270] width 301 height 32
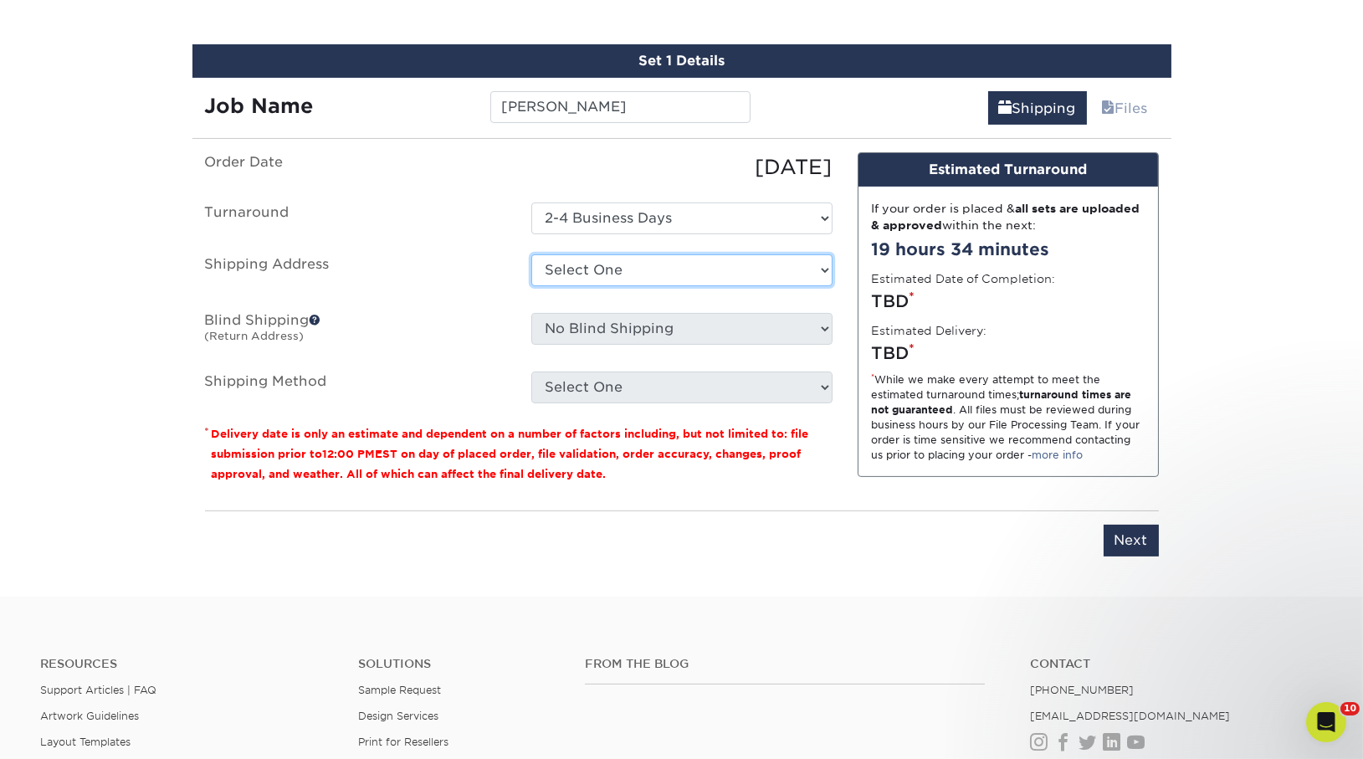
click at [720, 268] on select "Select One Andrew Magliola Florida Andrew Magliola Florida Andrew Magliola Flor…" at bounding box center [681, 270] width 301 height 32
click at [736, 267] on select "Select One Andrew Magliola Florida Andrew Magliola Florida Andrew Magliola Flor…" at bounding box center [681, 270] width 301 height 32
click at [659, 265] on select "Select One Andrew Magliola Florida Andrew Magliola Florida Andrew Magliola Flor…" at bounding box center [681, 270] width 301 height 32
select select "262452"
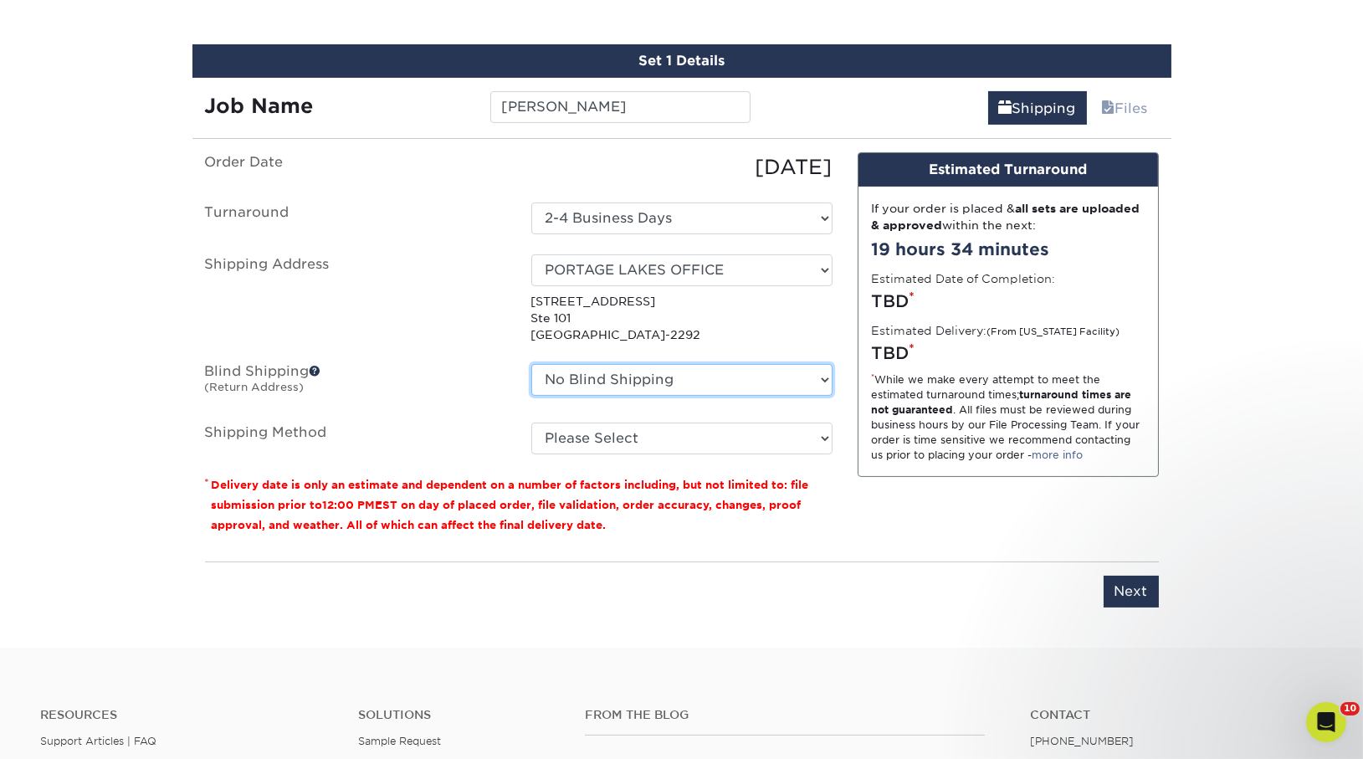
click at [659, 378] on select "No Blind Shipping Andrew Magliola Florida Andrew Magliola Florida Andrew Maglio…" at bounding box center [681, 380] width 301 height 32
select select "262452"
click at [531, 364] on select "No Blind Shipping Andrew Magliola Florida Andrew Magliola Florida Andrew Maglio…" at bounding box center [681, 380] width 301 height 32
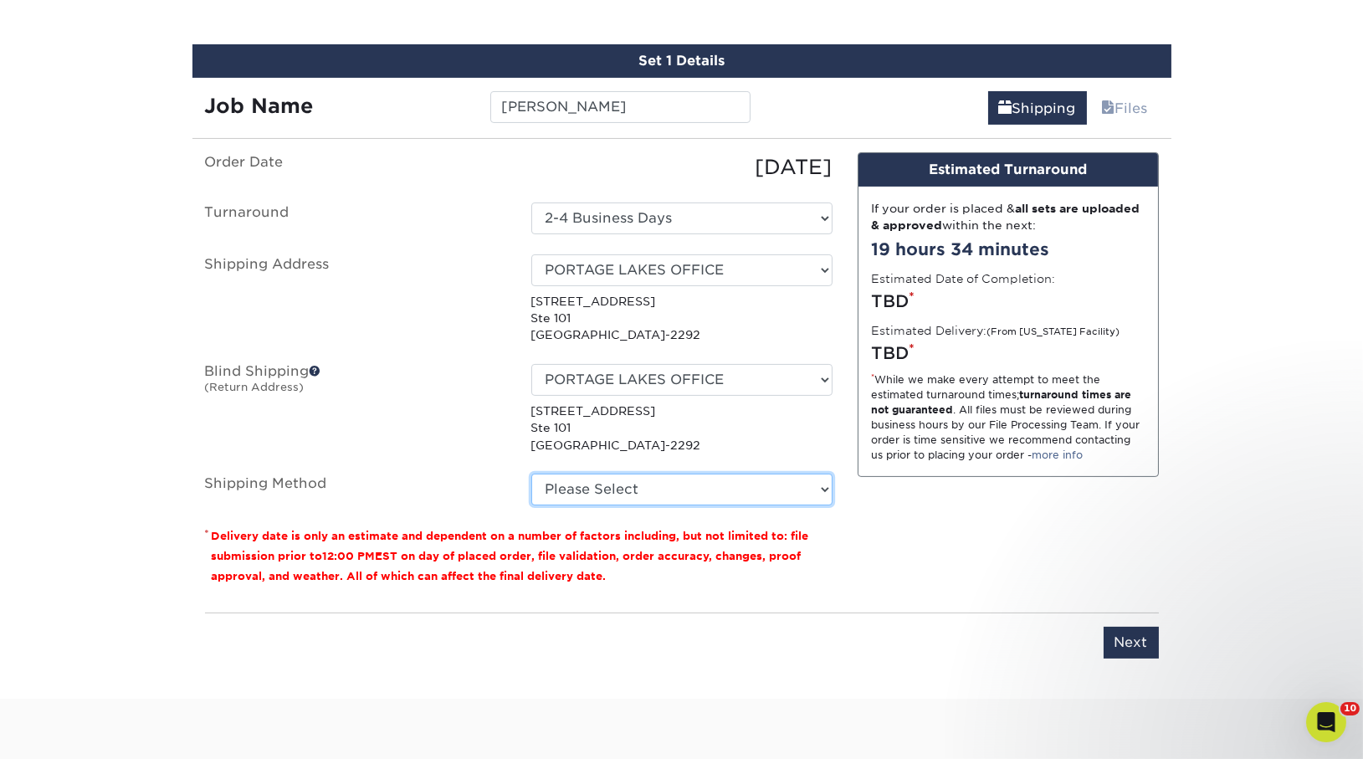
click at [648, 474] on select "Please Select Ground Shipping (+$8.96) 3 Day Shipping Service (+$15.34) 2 Day A…" at bounding box center [681, 490] width 301 height 32
select select "03"
click at [531, 474] on select "Please Select Ground Shipping (+$8.96) 3 Day Shipping Service (+$15.34) 2 Day A…" at bounding box center [681, 490] width 301 height 32
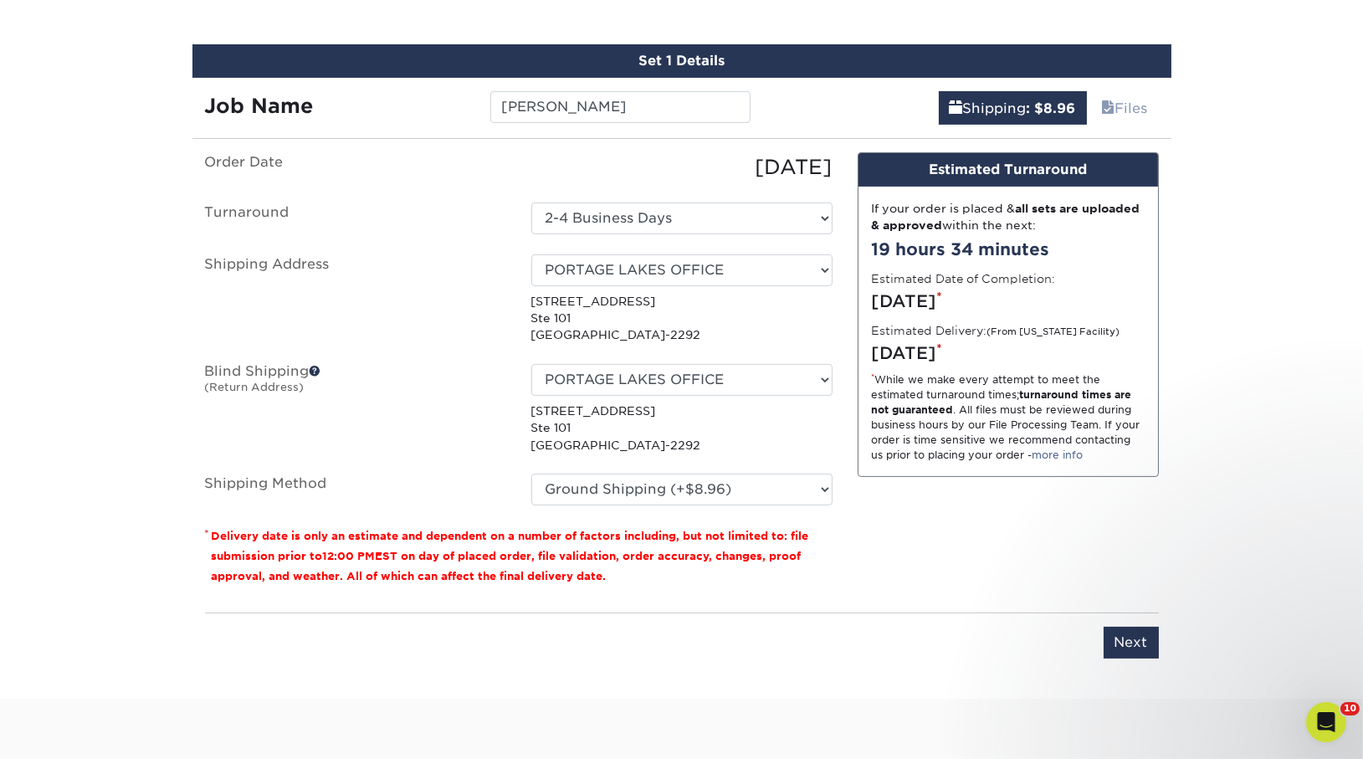
click at [864, 619] on div "Please enter job name and select desired turnaround time, shipping address and …" at bounding box center [682, 636] width 954 height 46
click at [1142, 633] on input "Next" at bounding box center [1131, 643] width 55 height 32
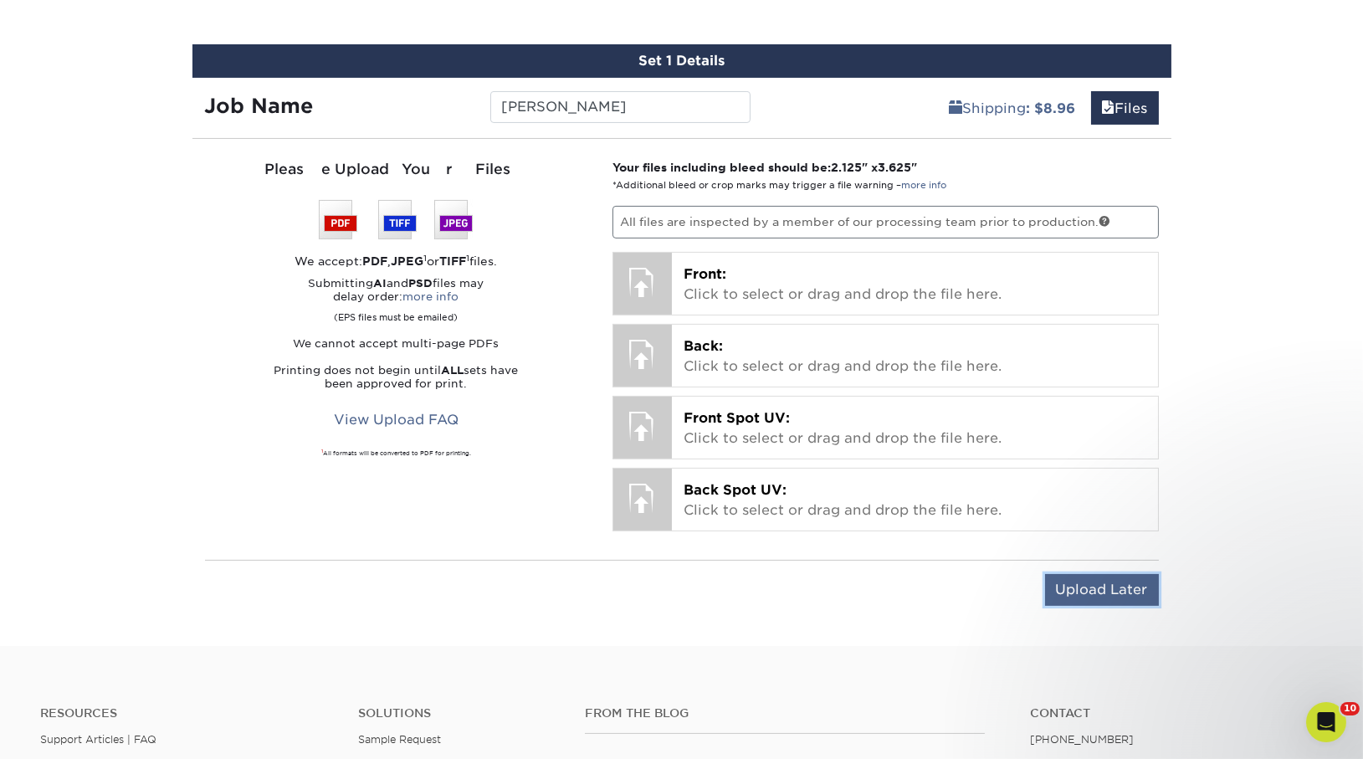
click at [1104, 574] on input "Upload Later" at bounding box center [1102, 590] width 114 height 32
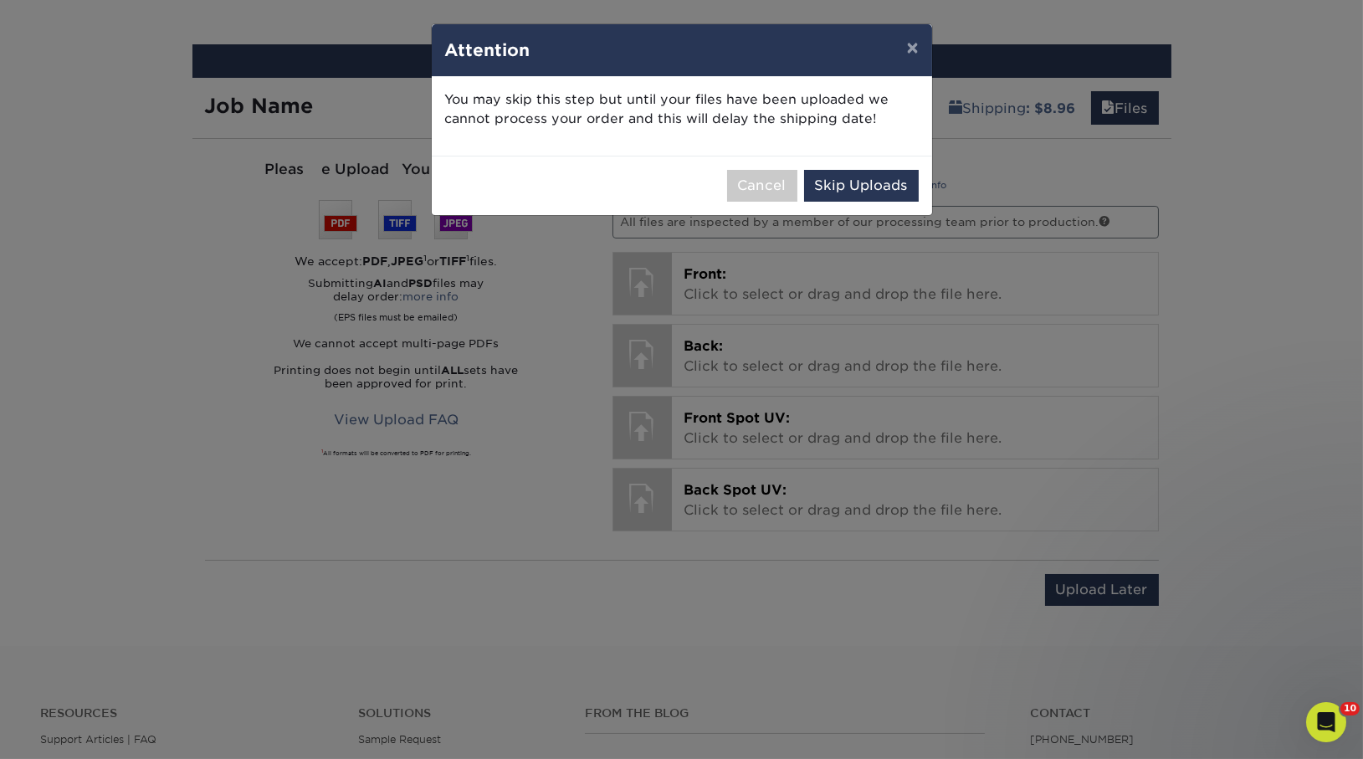
click at [884, 166] on div "Cancel Skip Uploads" at bounding box center [682, 185] width 500 height 59
click at [889, 180] on button "Skip Uploads" at bounding box center [861, 186] width 115 height 32
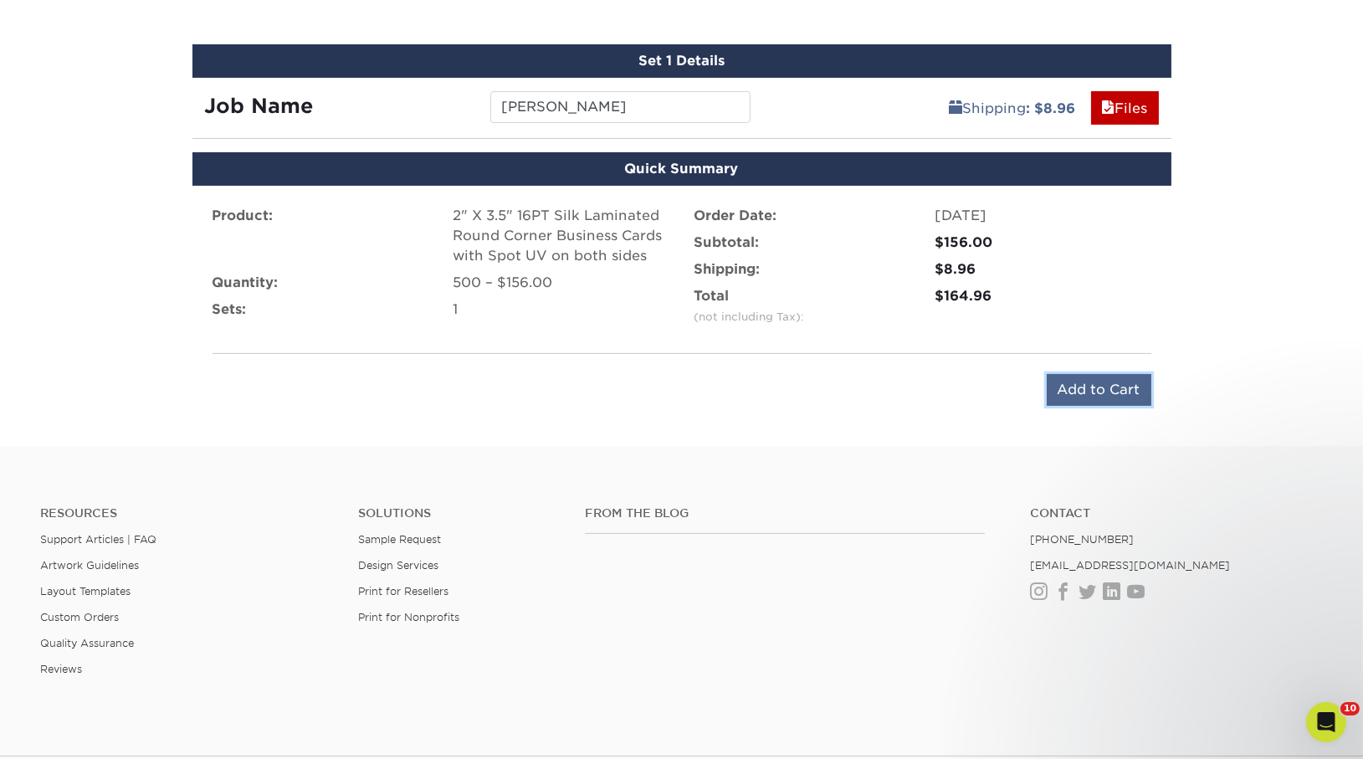
click at [1093, 385] on input "Add to Cart" at bounding box center [1099, 390] width 105 height 32
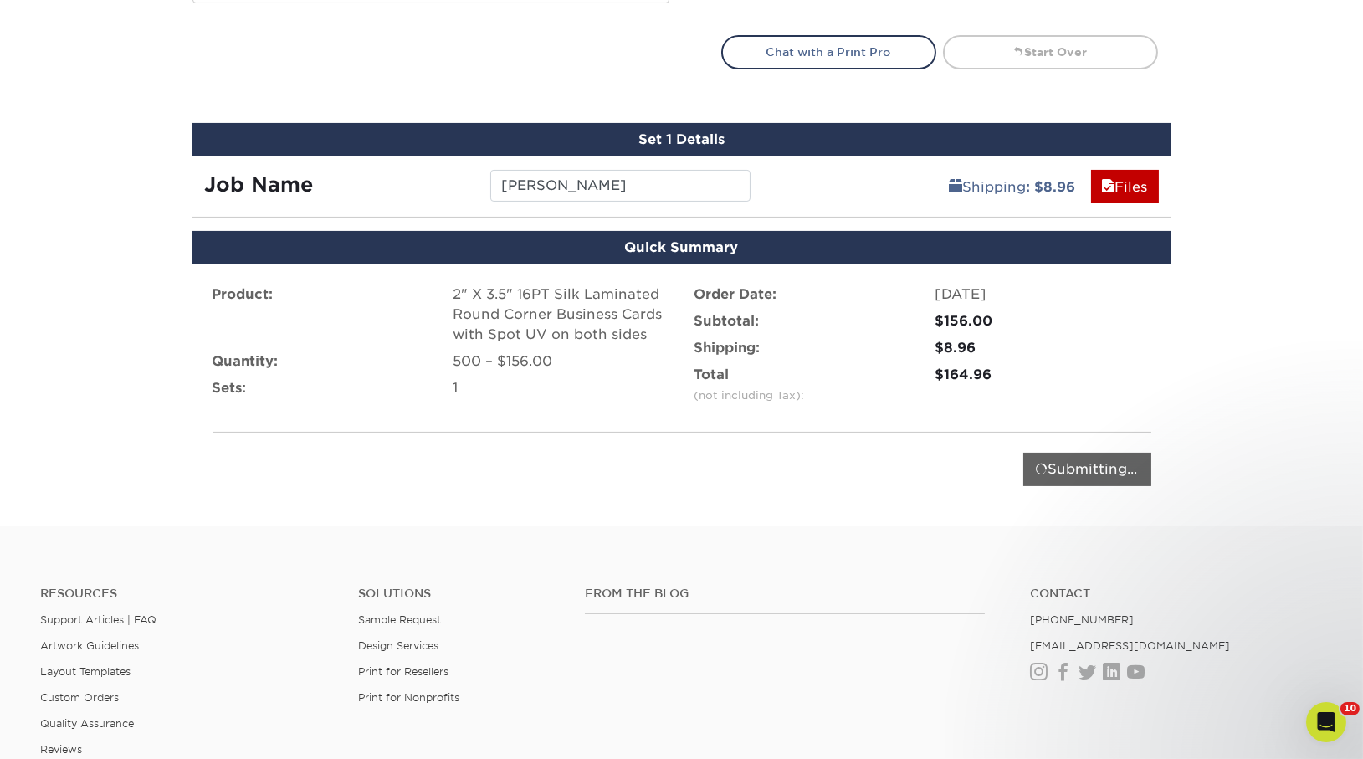
scroll to position [375, 0]
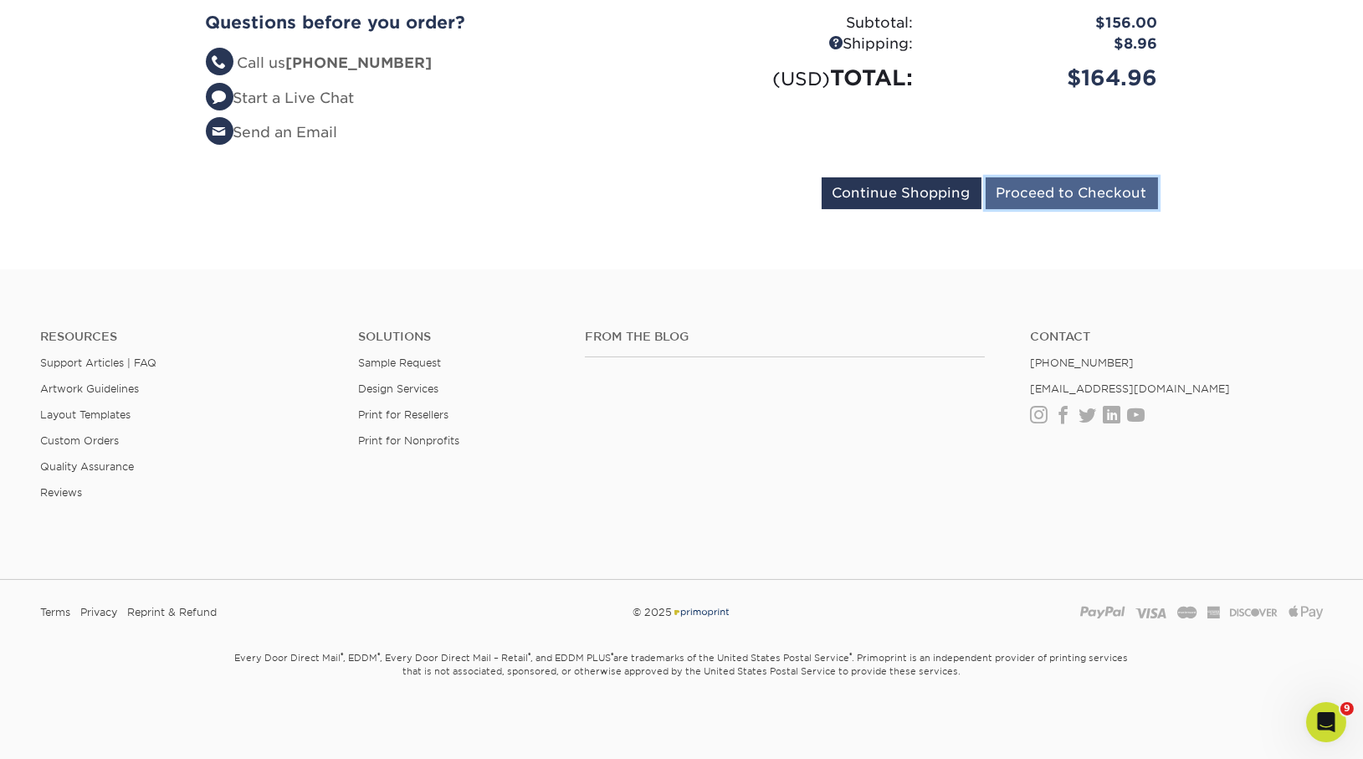
click at [1067, 184] on input "Proceed to Checkout" at bounding box center [1072, 193] width 172 height 32
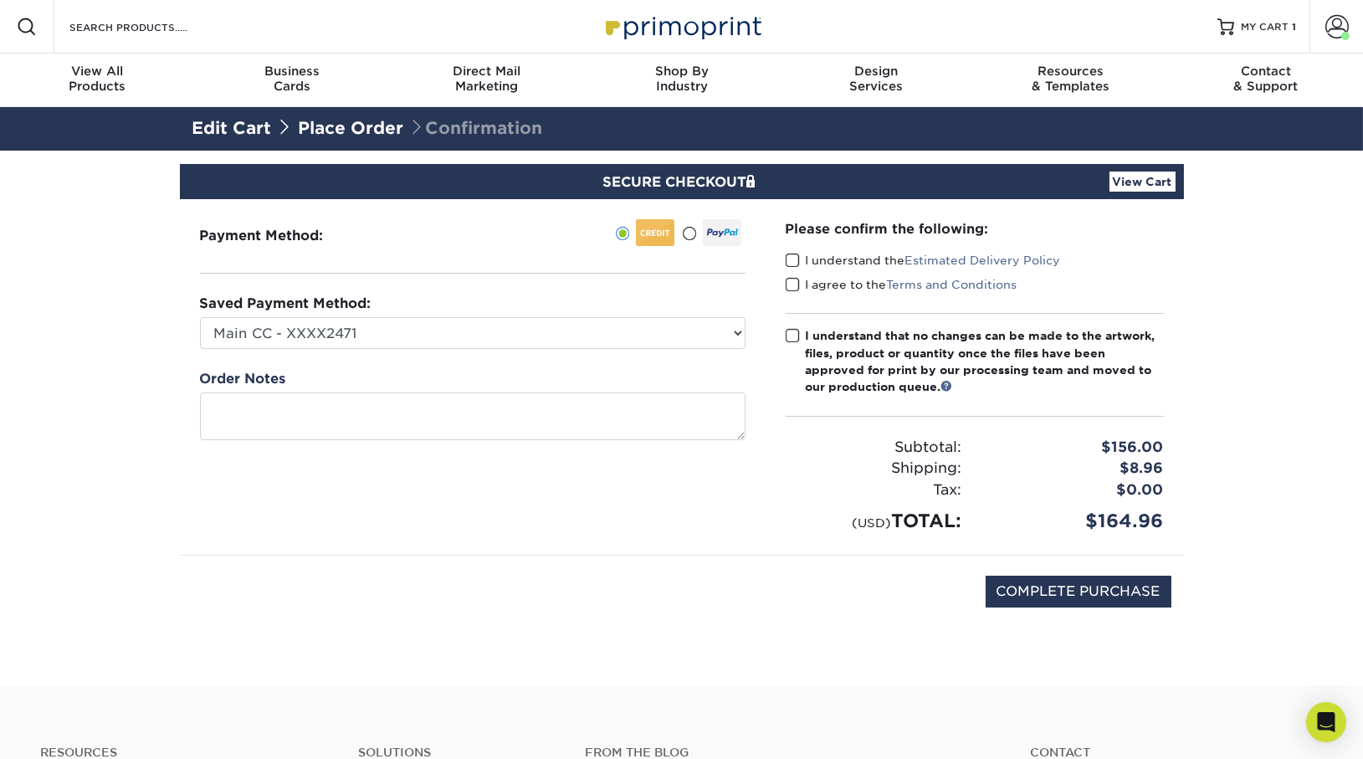
click at [786, 256] on span at bounding box center [793, 261] width 14 height 16
click at [0, 0] on input "I understand the Estimated Delivery Policy" at bounding box center [0, 0] width 0 height 0
click at [789, 279] on span at bounding box center [793, 285] width 14 height 16
click at [0, 0] on input "I agree to the Terms and Conditions" at bounding box center [0, 0] width 0 height 0
click at [790, 331] on span at bounding box center [793, 336] width 14 height 16
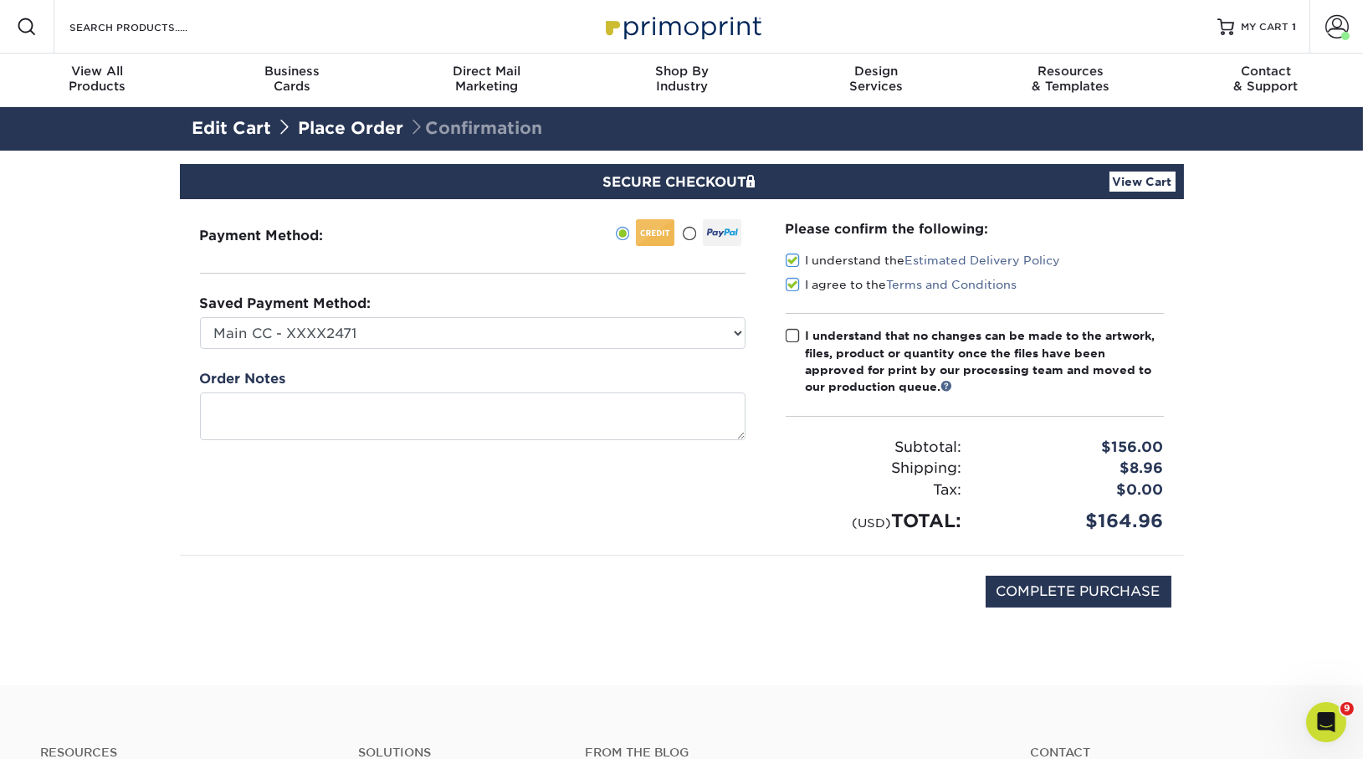
click at [0, 0] on input "I understand that no changes can be made to the artwork, files, product or quan…" at bounding box center [0, 0] width 0 height 0
click at [1029, 587] on input "COMPLETE PURCHASE" at bounding box center [1079, 592] width 186 height 32
type input "PROCESSING, PLEASE WAIT..."
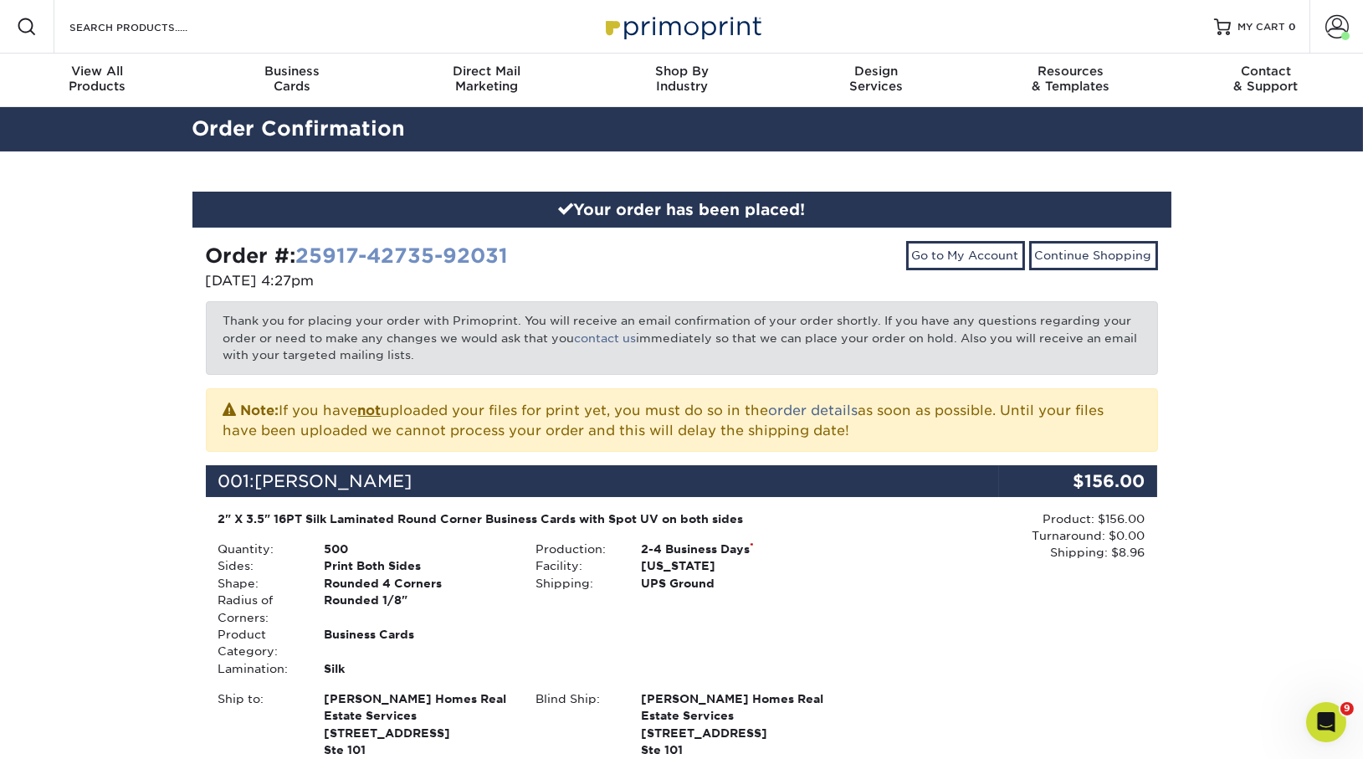
click at [398, 250] on link "25917-42735-92031" at bounding box center [402, 256] width 213 height 24
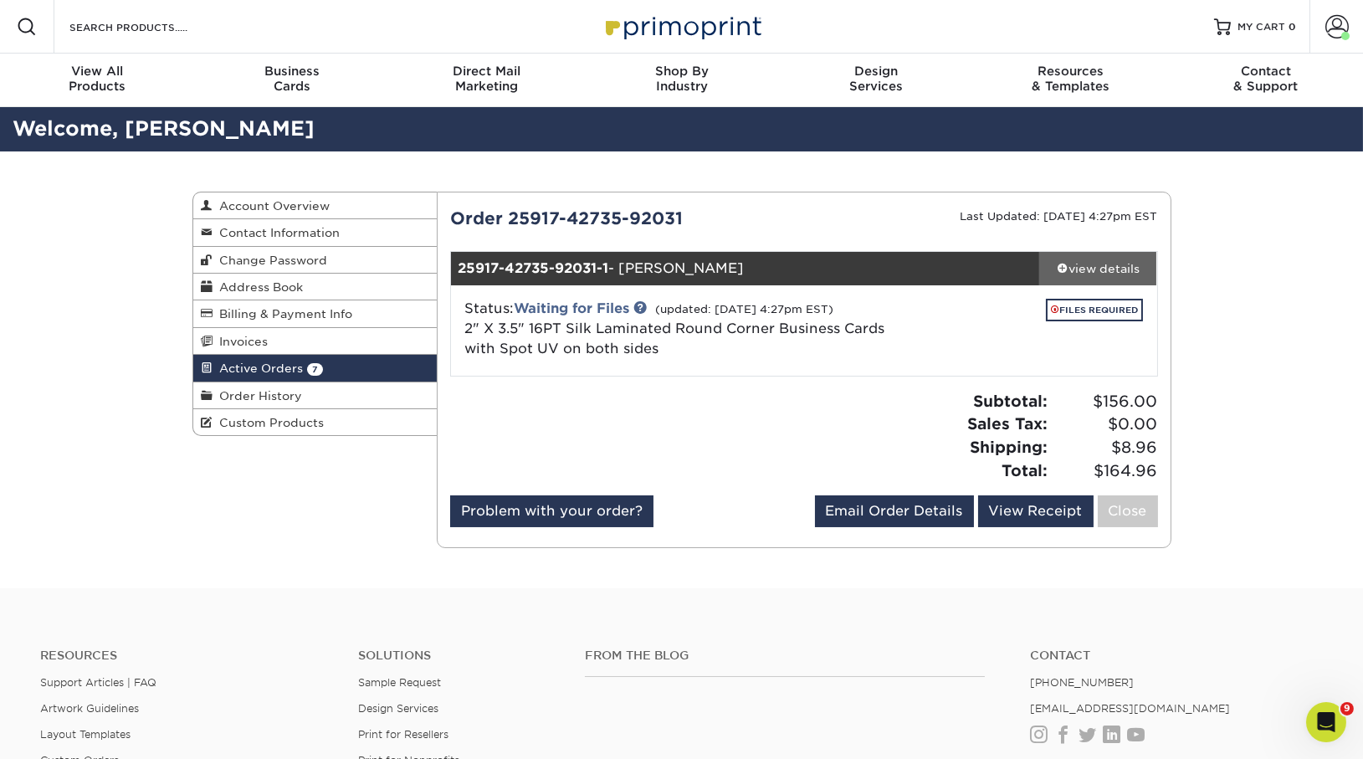
click at [1059, 270] on span at bounding box center [1063, 268] width 12 height 12
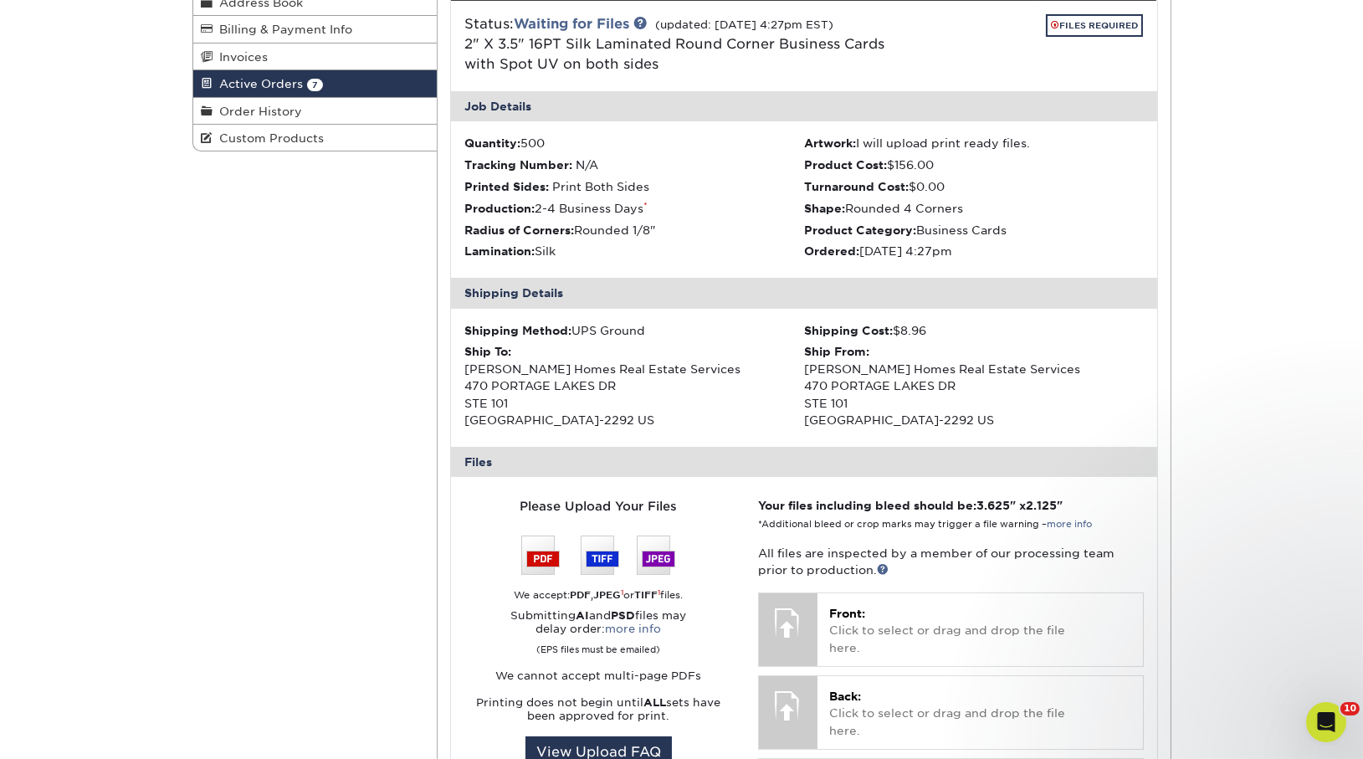
scroll to position [305, 0]
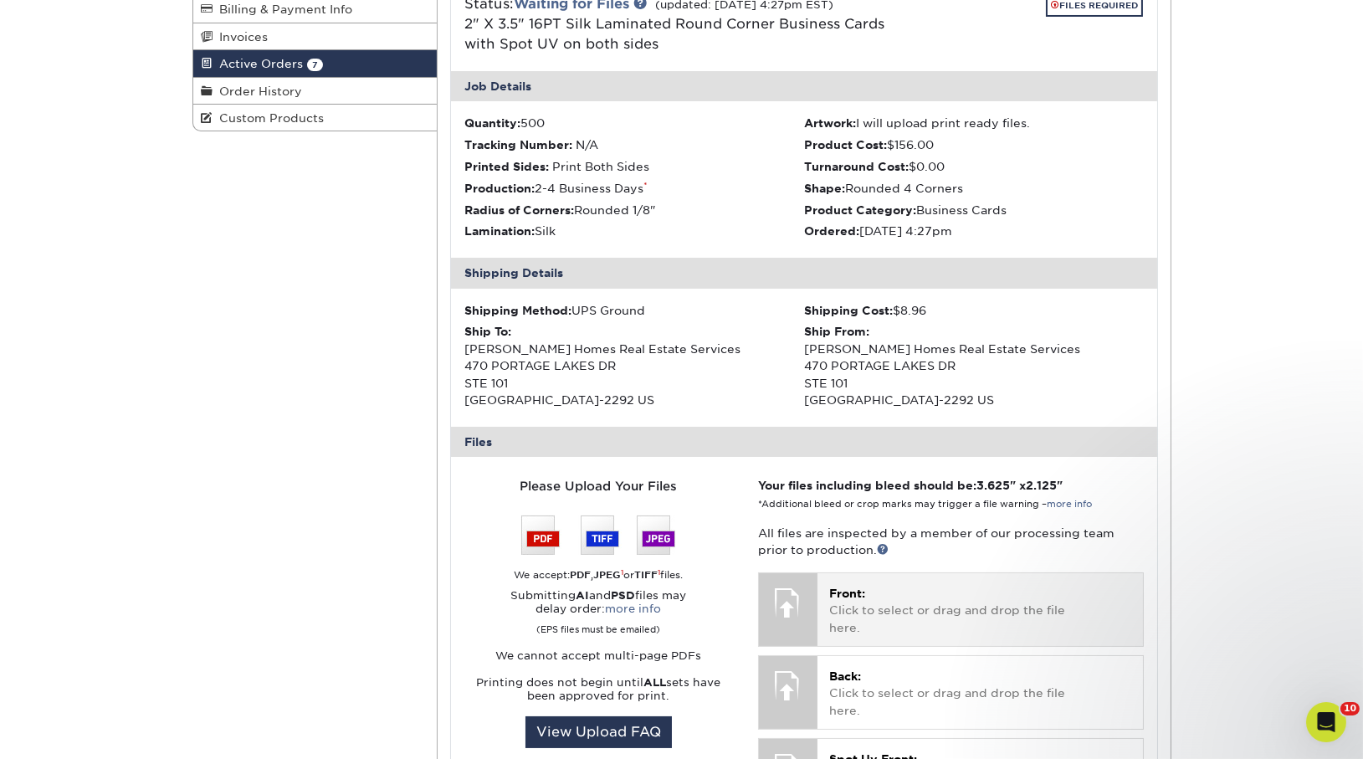
click at [893, 608] on p "Front: Click to select or drag and drop the file here." at bounding box center [980, 610] width 302 height 51
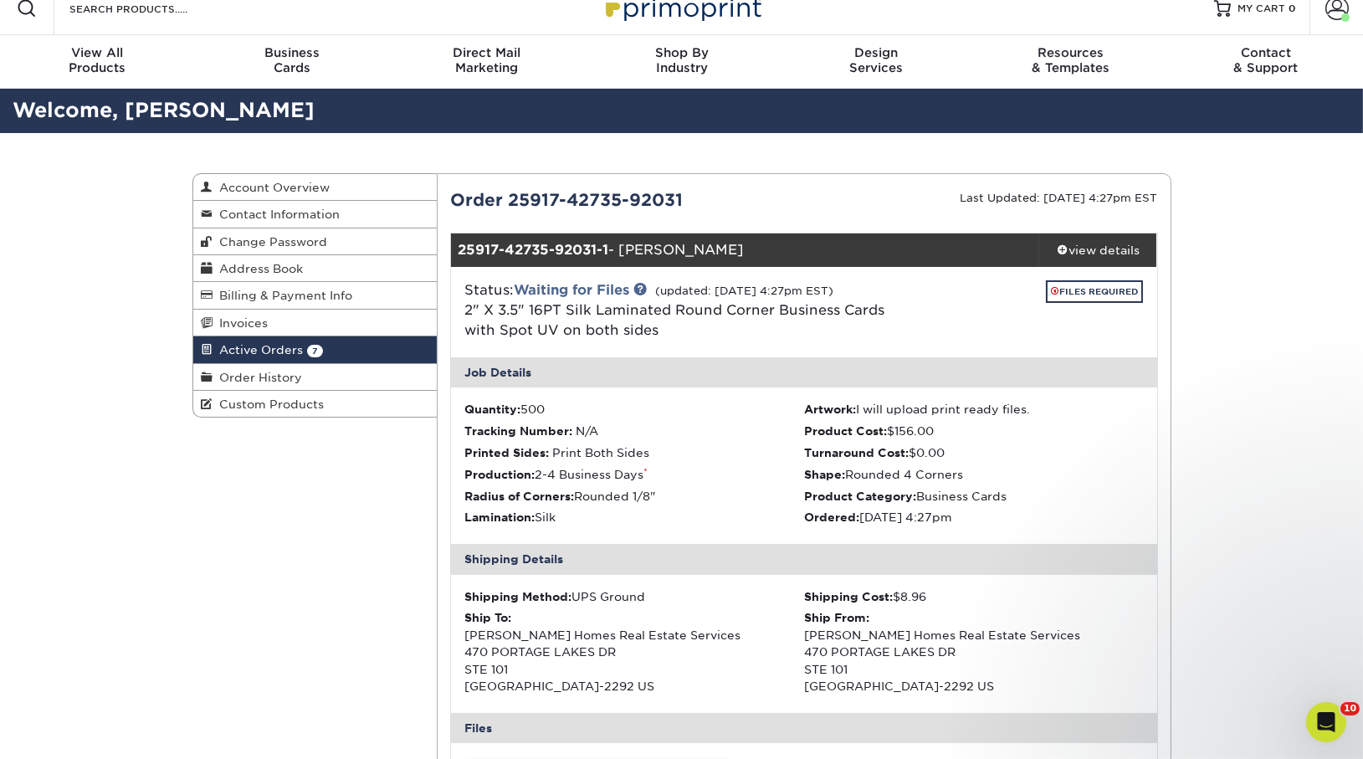
scroll to position [0, 0]
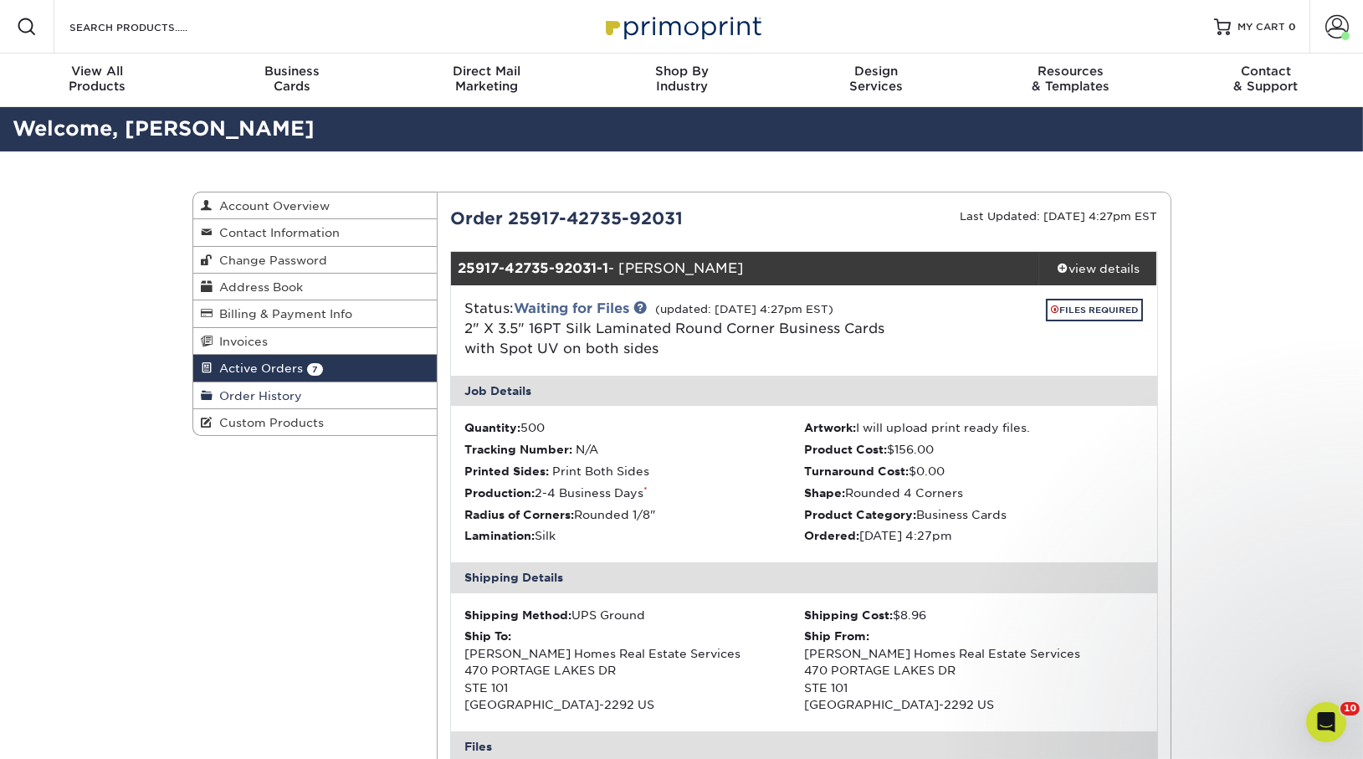
click at [289, 395] on span "Order History" at bounding box center [258, 395] width 90 height 13
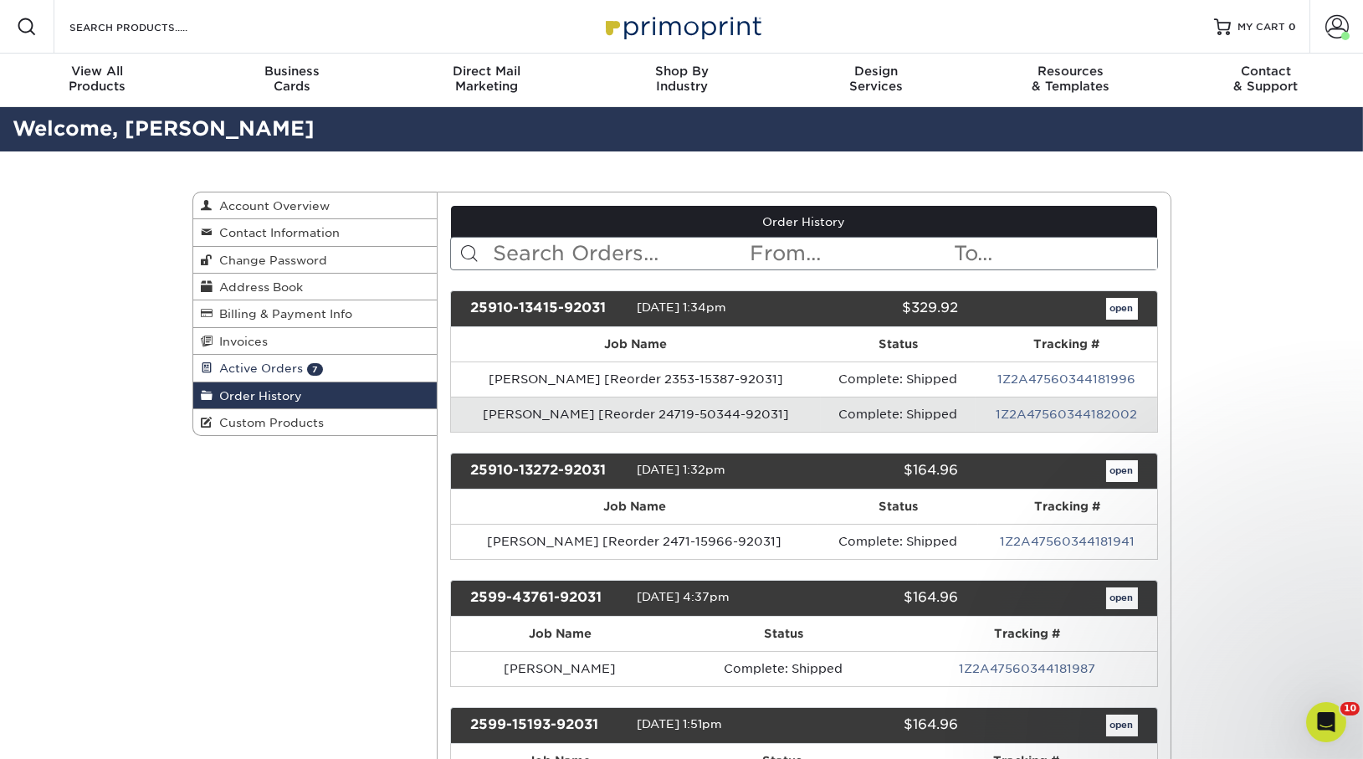
click at [284, 368] on span "Active Orders" at bounding box center [258, 367] width 90 height 13
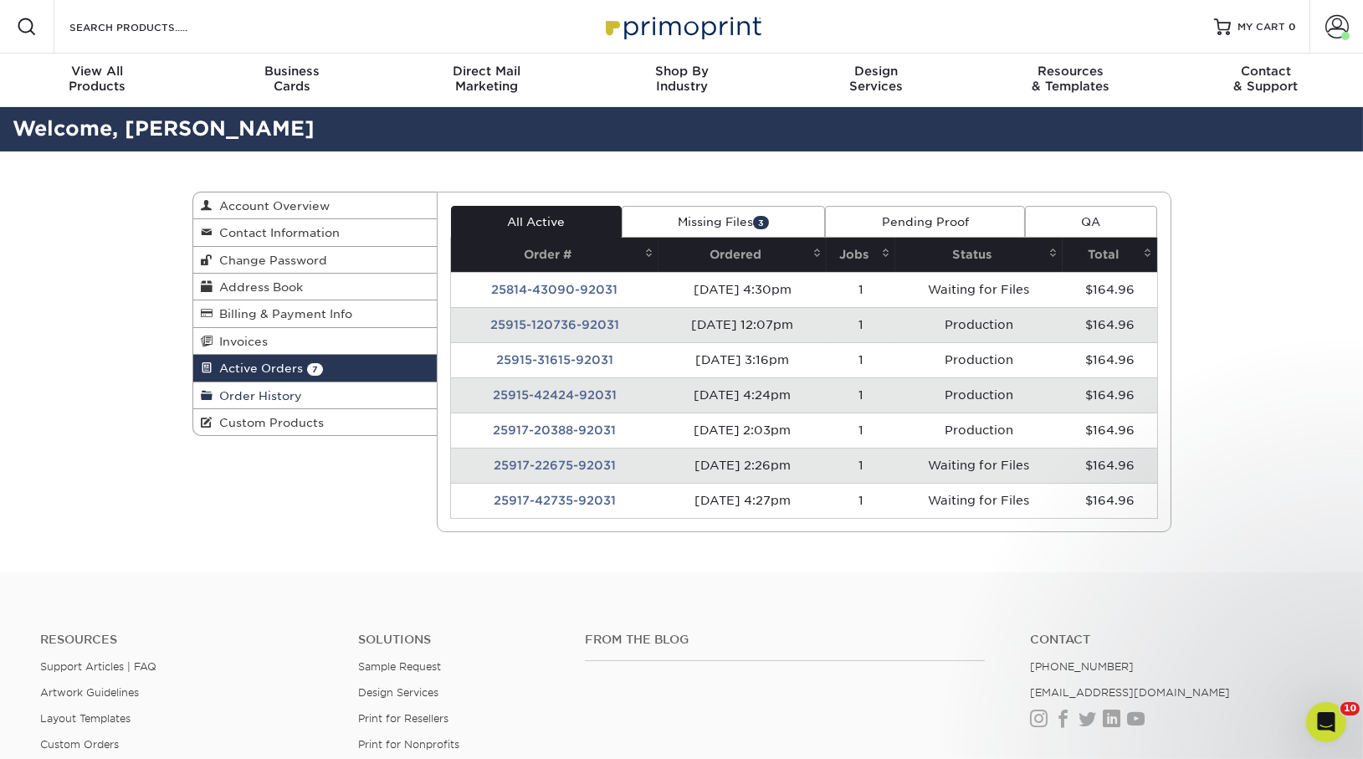
click at [341, 385] on link "Order History" at bounding box center [315, 395] width 244 height 27
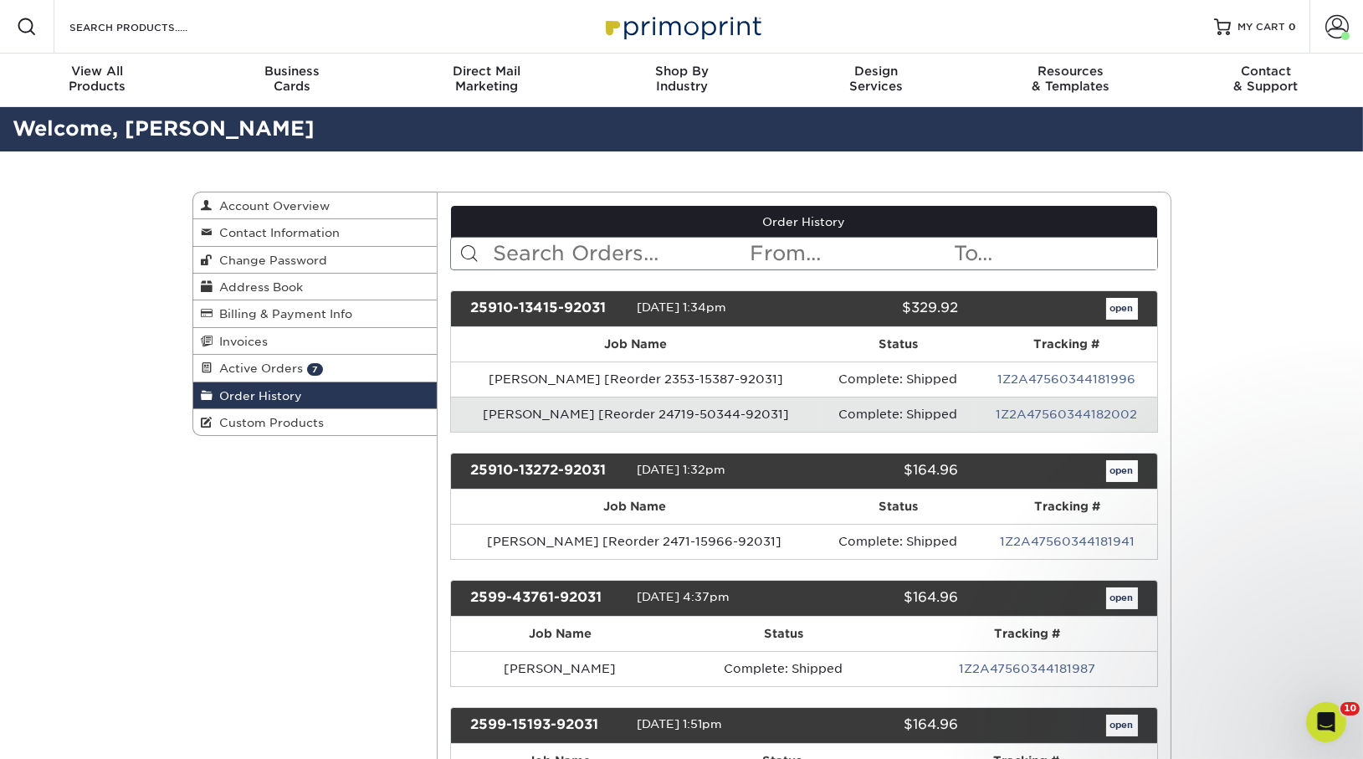
click at [579, 257] on input "text" at bounding box center [619, 254] width 257 height 32
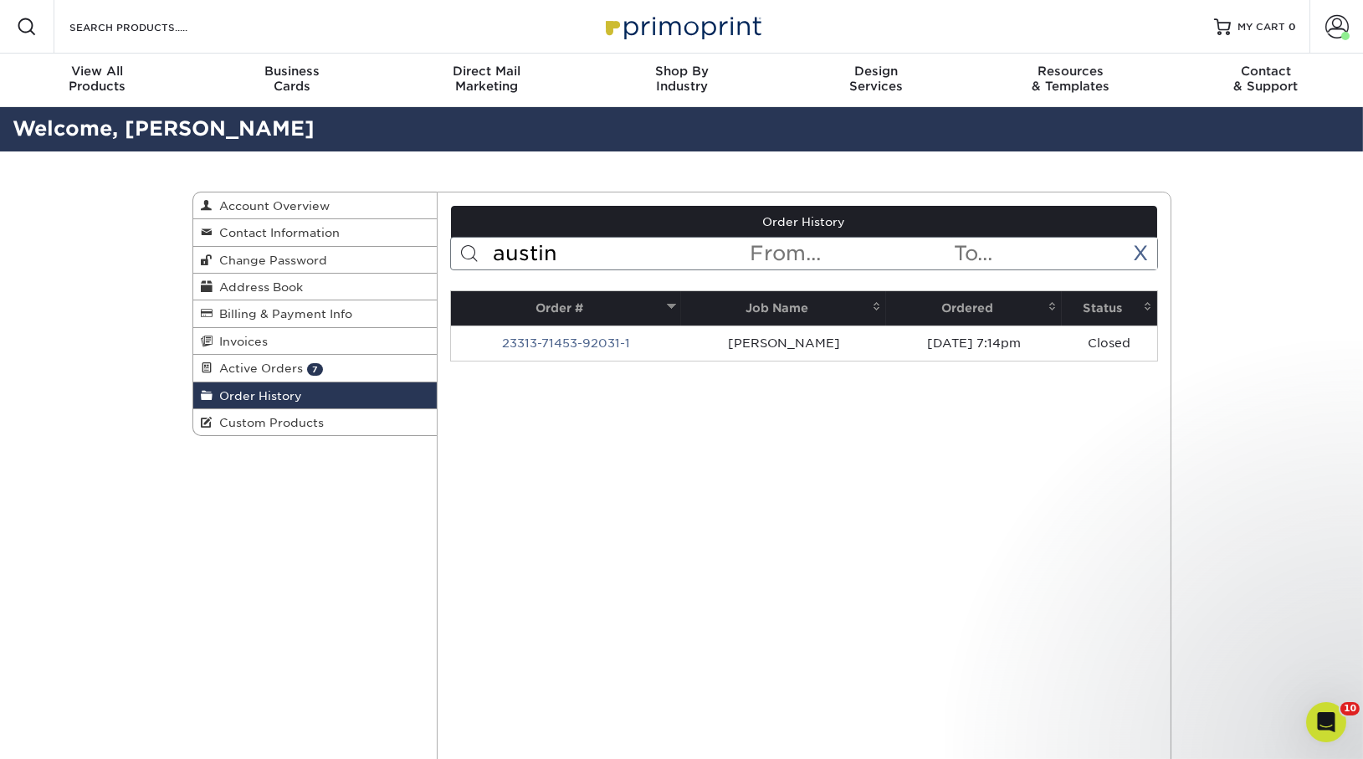
click at [571, 259] on input "austin" at bounding box center [619, 254] width 257 height 32
type input "a"
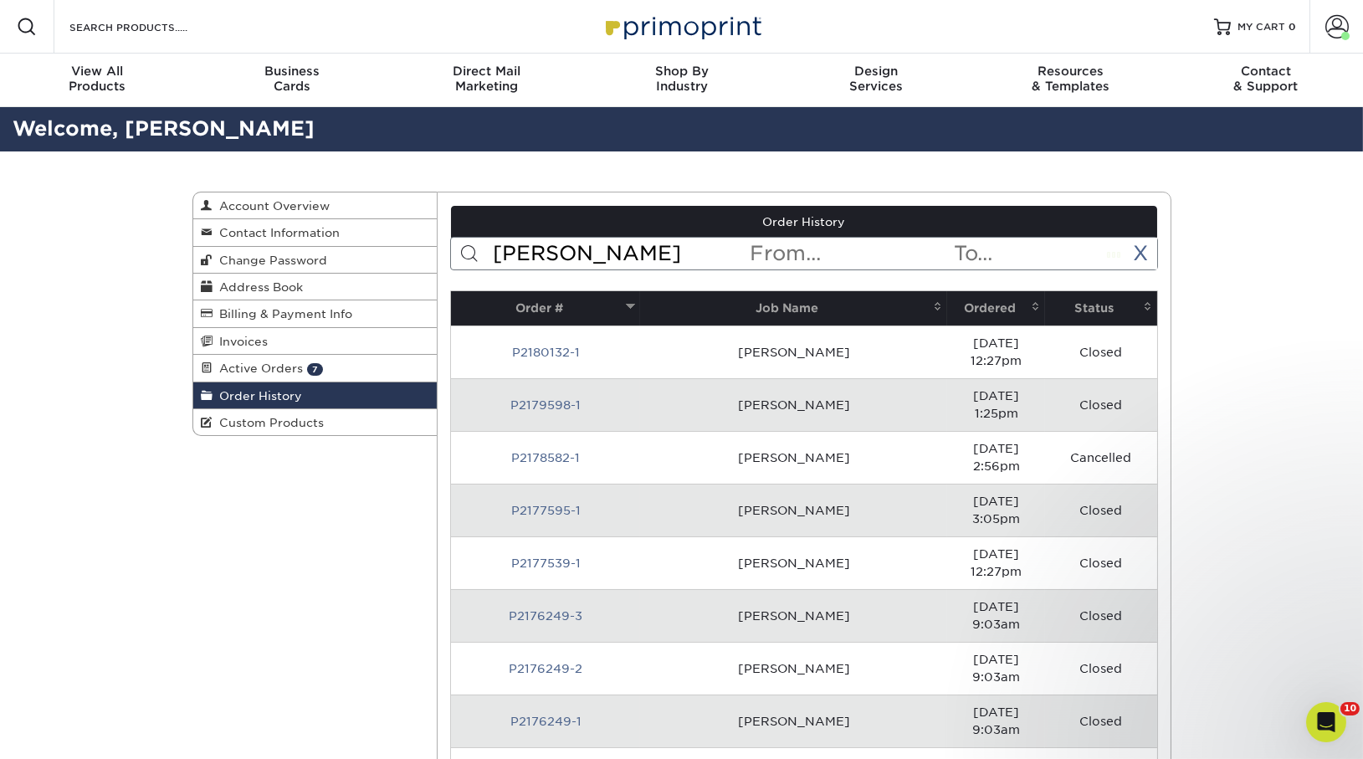
type input "[PERSON_NAME]"
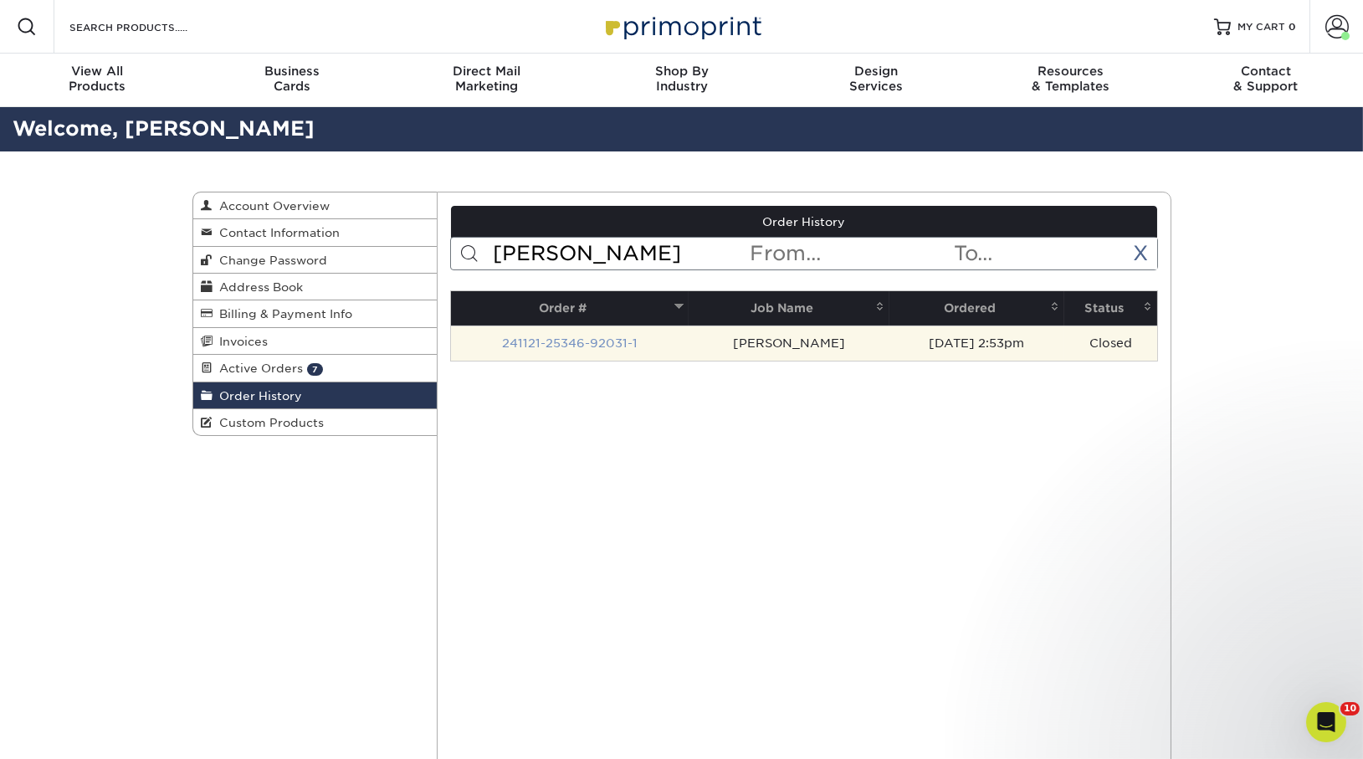
click at [609, 342] on link "241121-25346-92031-1" at bounding box center [570, 342] width 136 height 13
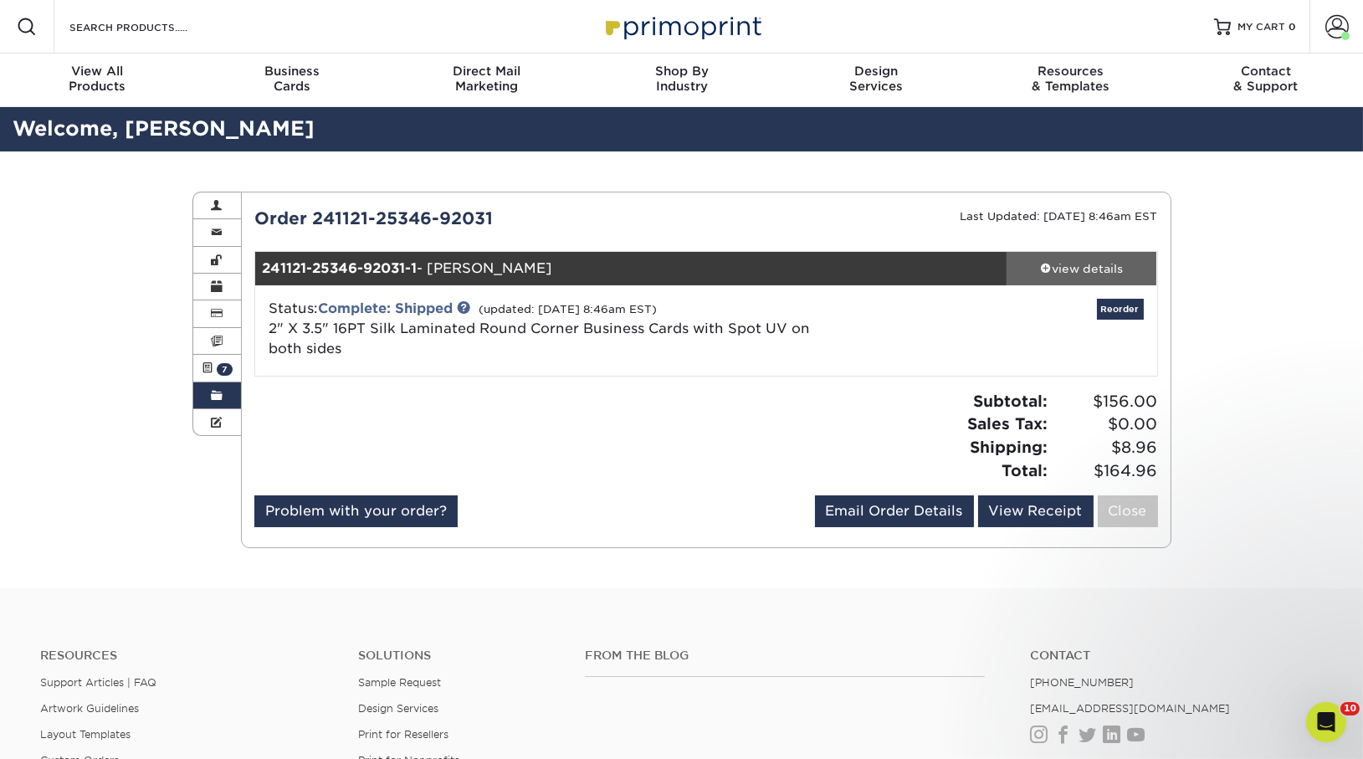
click at [1094, 263] on div "view details" at bounding box center [1082, 268] width 151 height 17
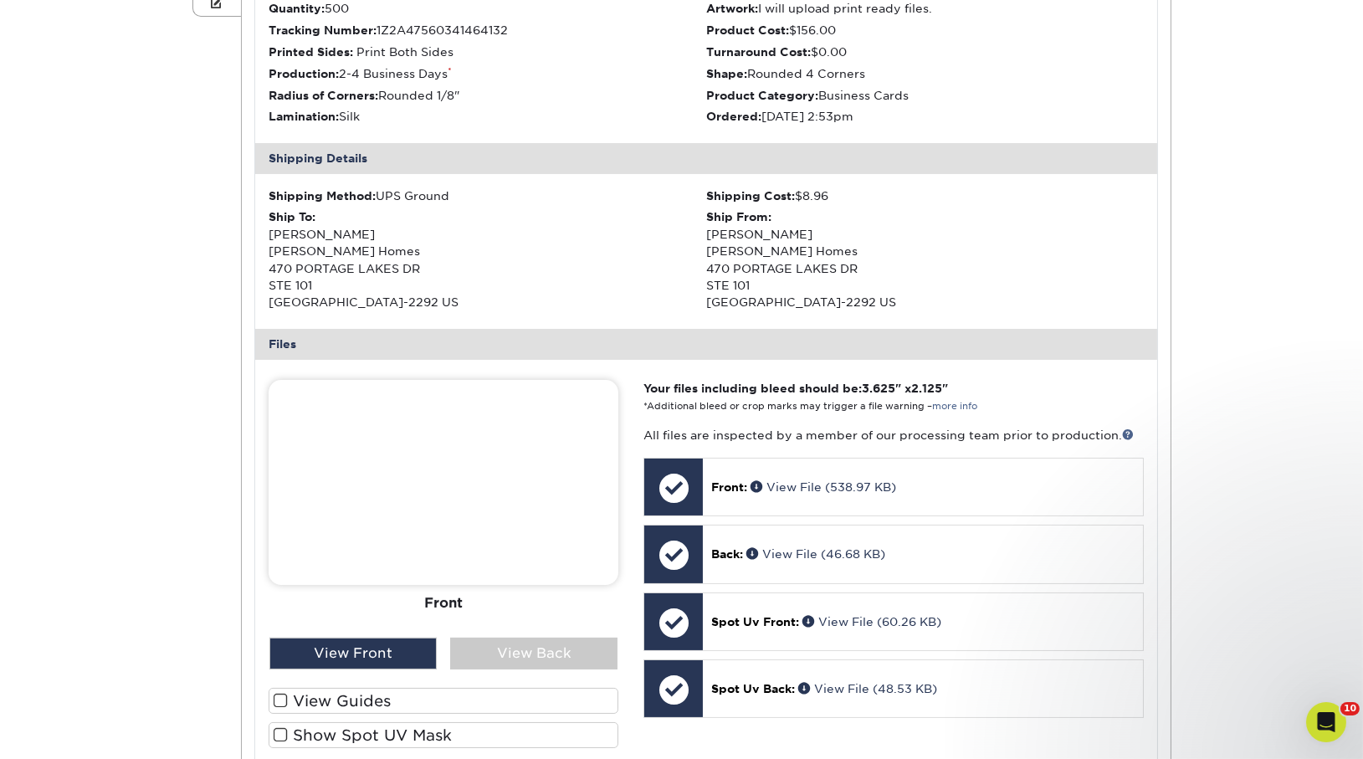
scroll to position [427, 0]
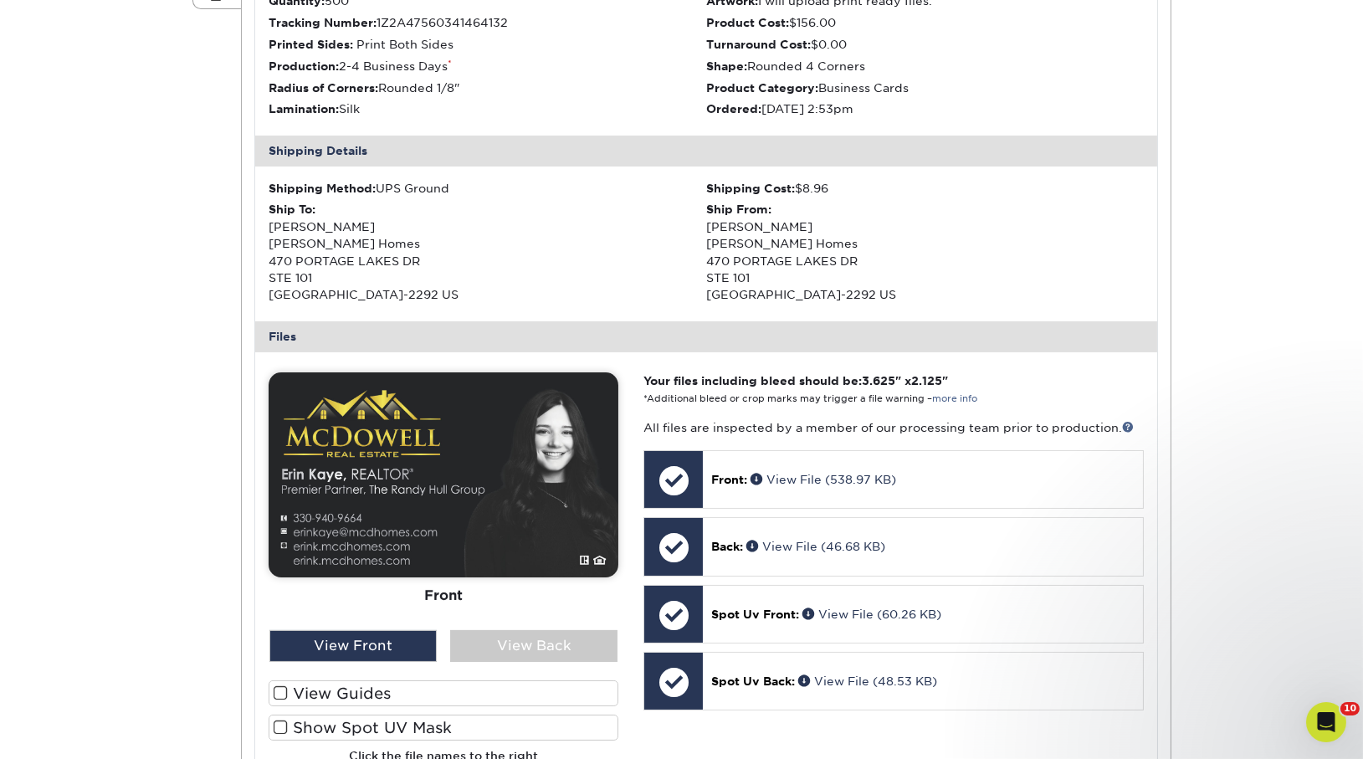
click at [515, 664] on div at bounding box center [444, 581] width 350 height 418
click at [520, 649] on div "View Back" at bounding box center [533, 646] width 167 height 32
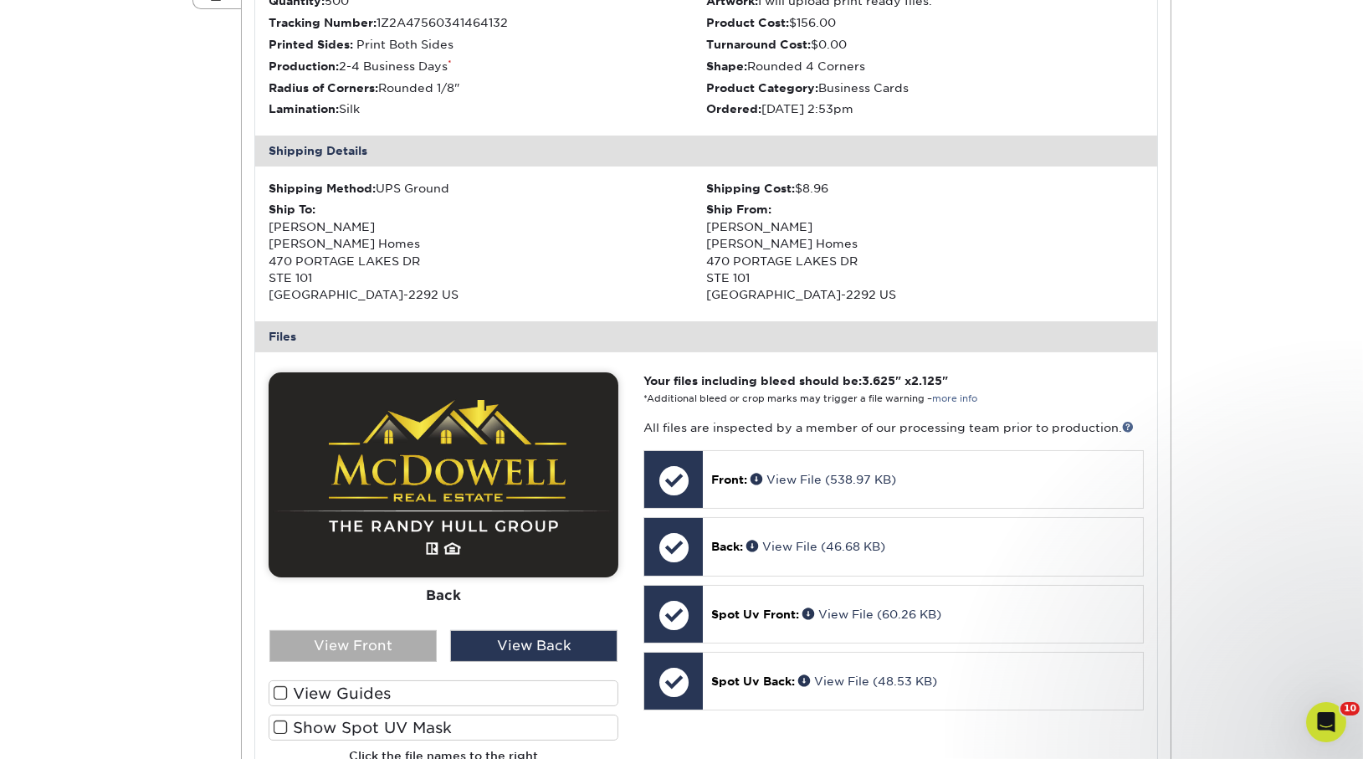
click at [333, 659] on div "View Front" at bounding box center [352, 646] width 167 height 32
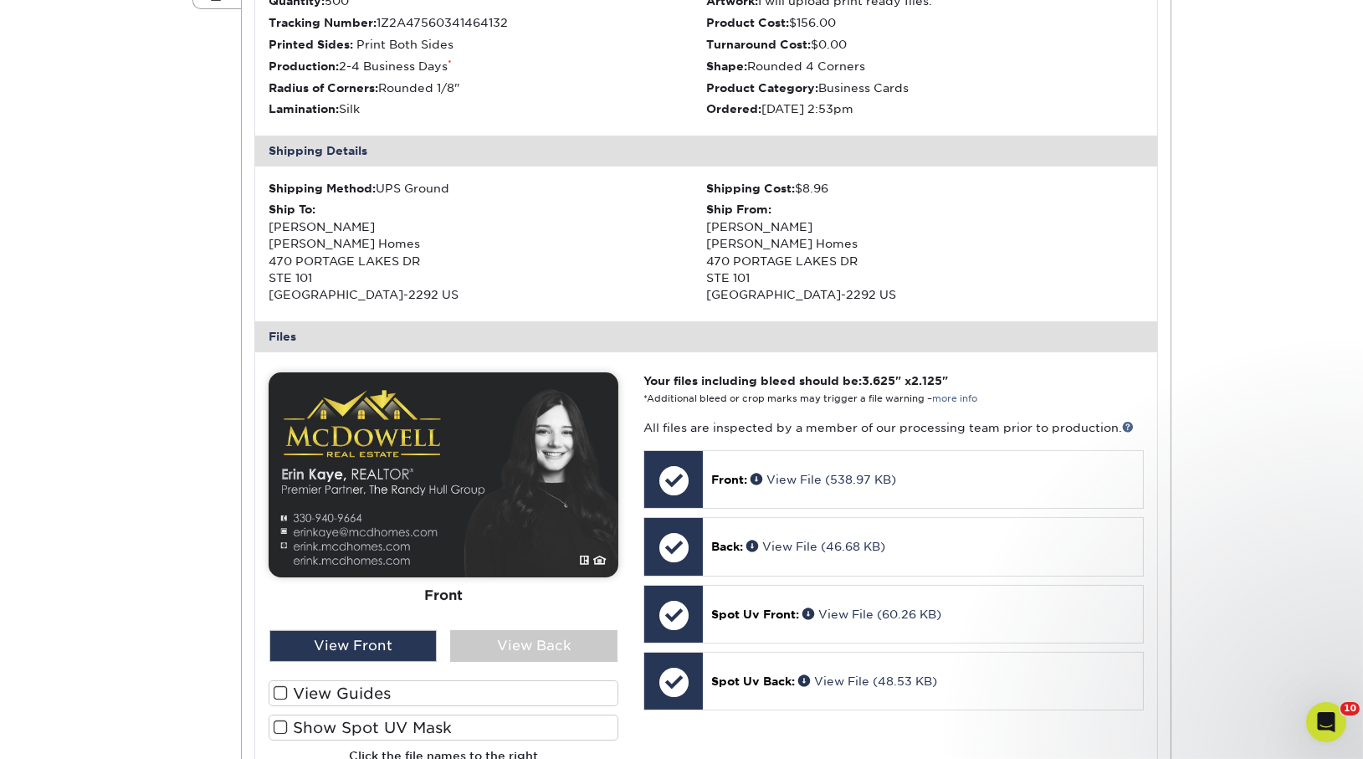
click at [515, 667] on div at bounding box center [444, 581] width 350 height 418
drag, startPoint x: 515, startPoint y: 651, endPoint x: 500, endPoint y: 651, distance: 15.1
click at [515, 651] on div "View Back" at bounding box center [533, 646] width 167 height 32
